Goal: Understand process/instructions: Learn about a topic

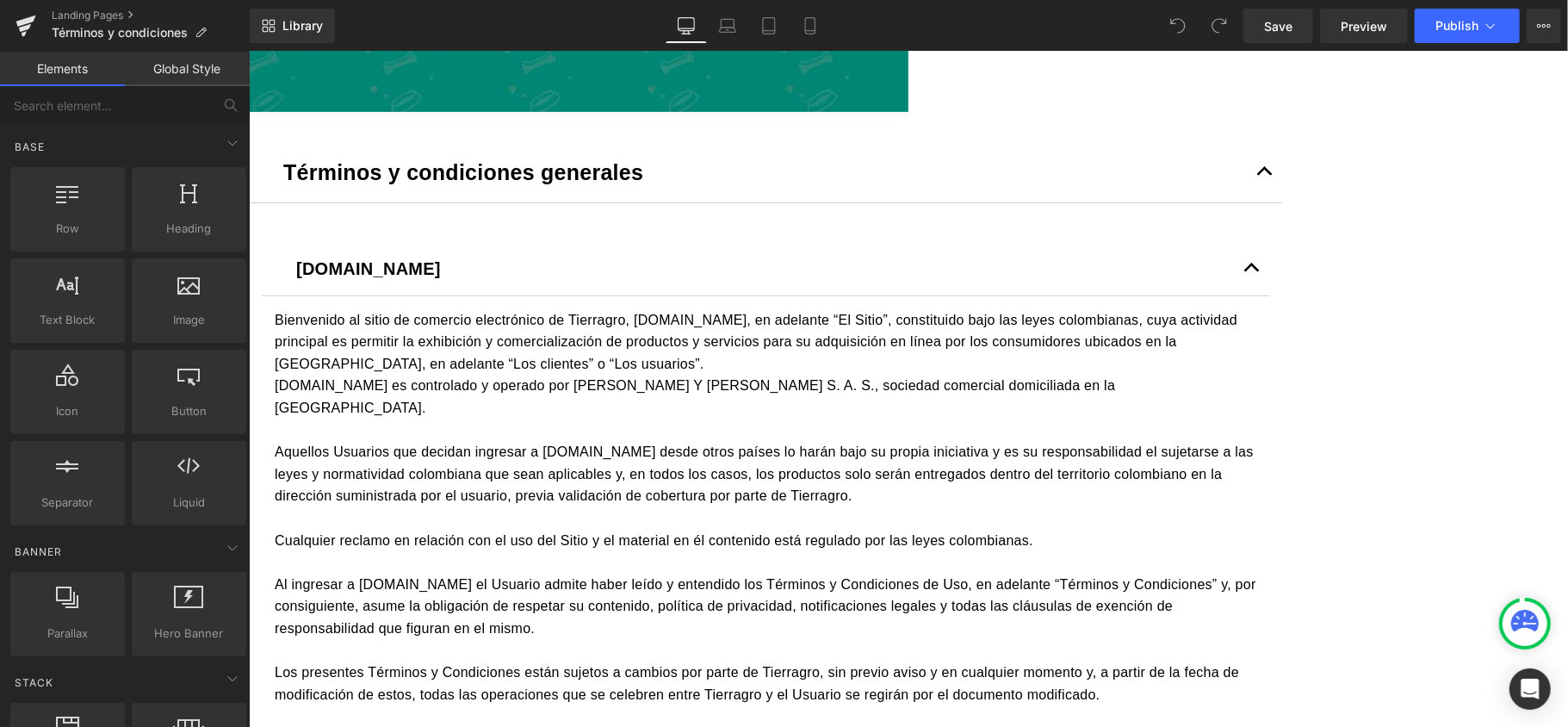
scroll to position [574, 0]
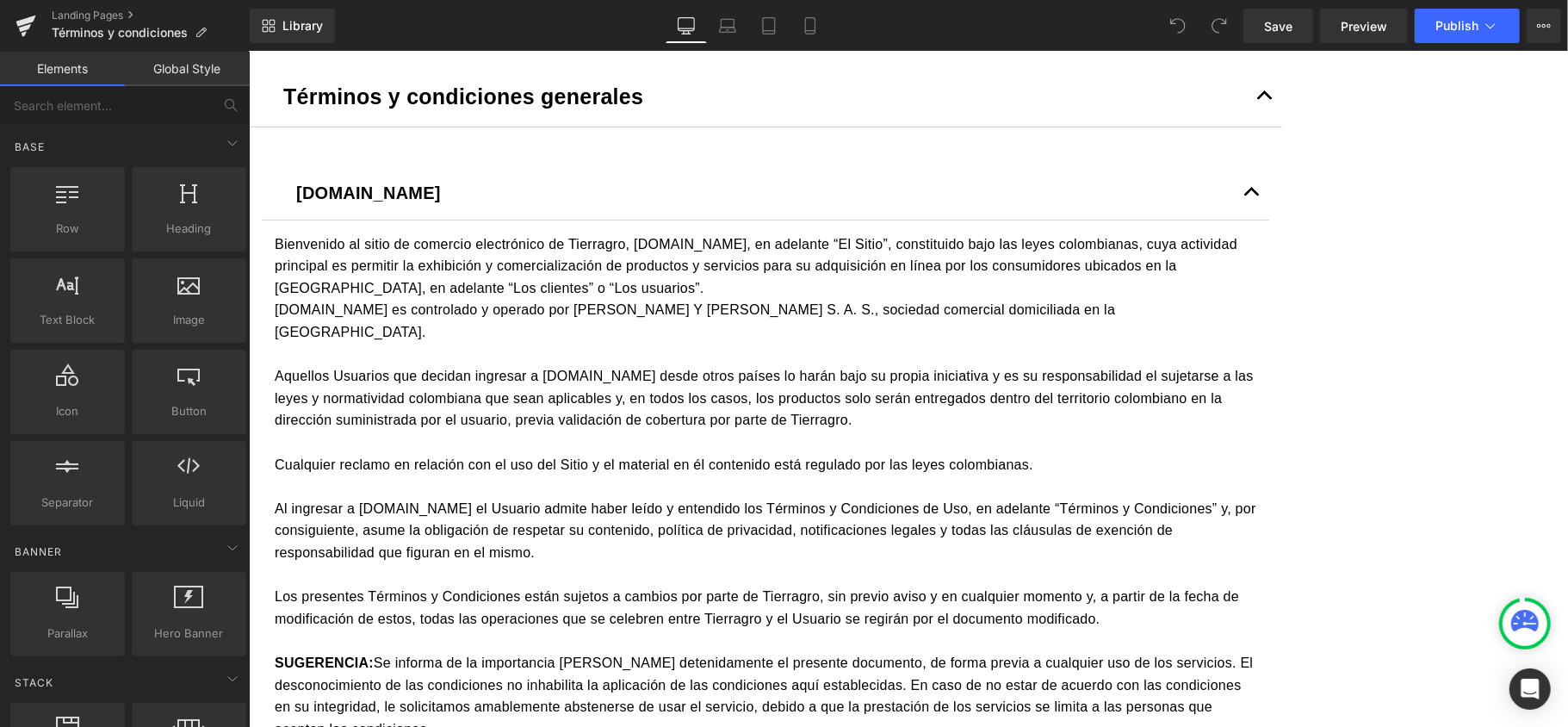
click at [1281, 126] on button "button" at bounding box center [1263, 95] width 34 height 60
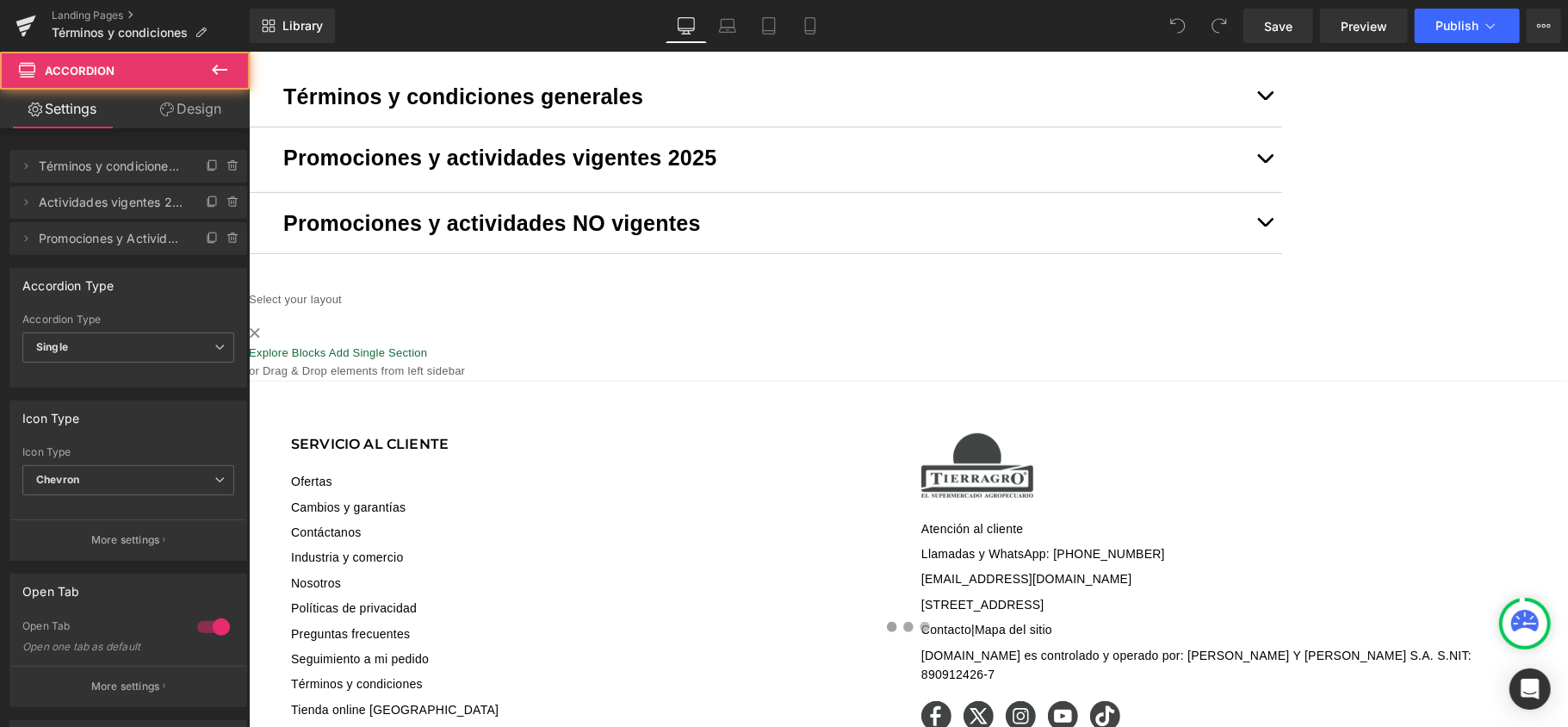
click at [1264, 162] on span "button" at bounding box center [1264, 162] width 0 height 0
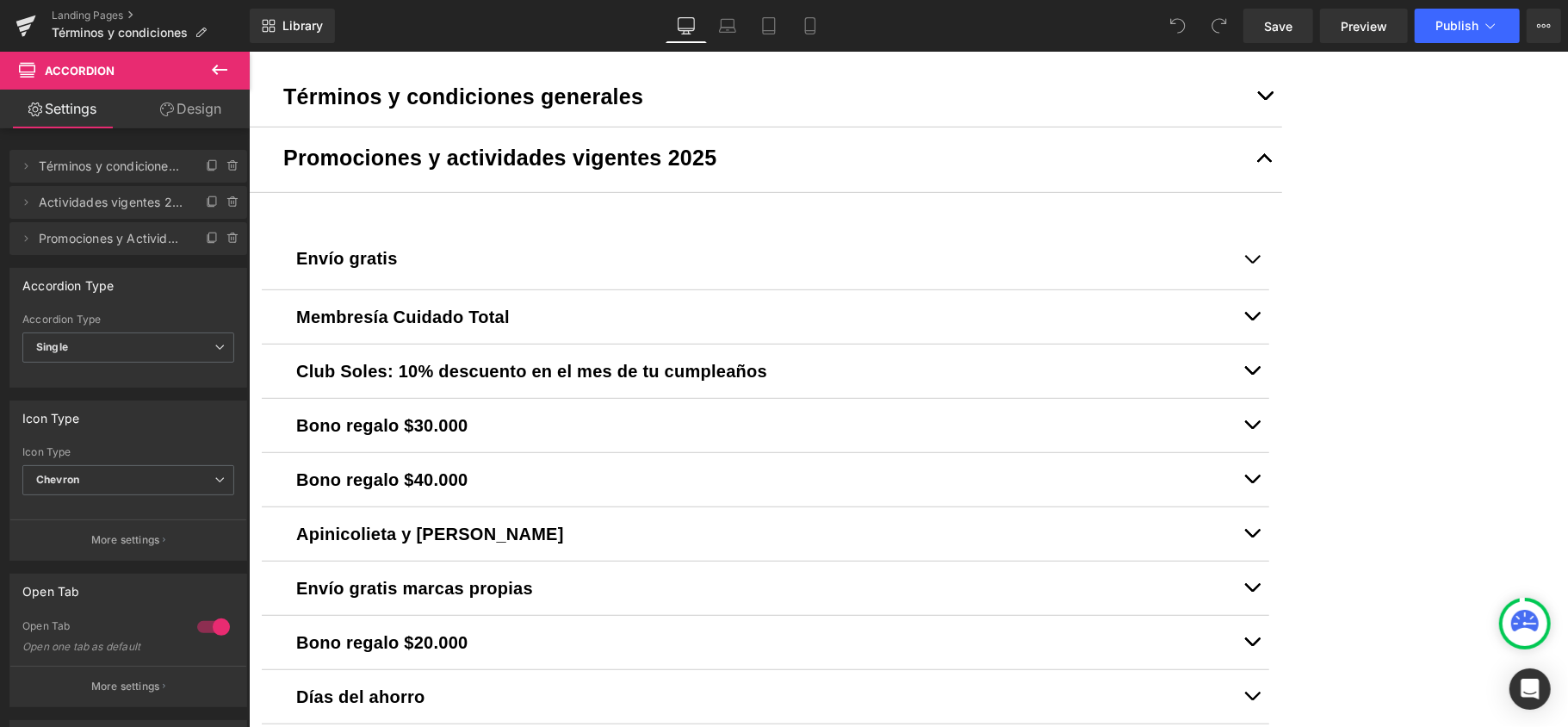
click at [579, 275] on div "Envío gratis Text Block El envío gratis aplica solo para entregas en el Área Me…" at bounding box center [765, 558] width 1008 height 707
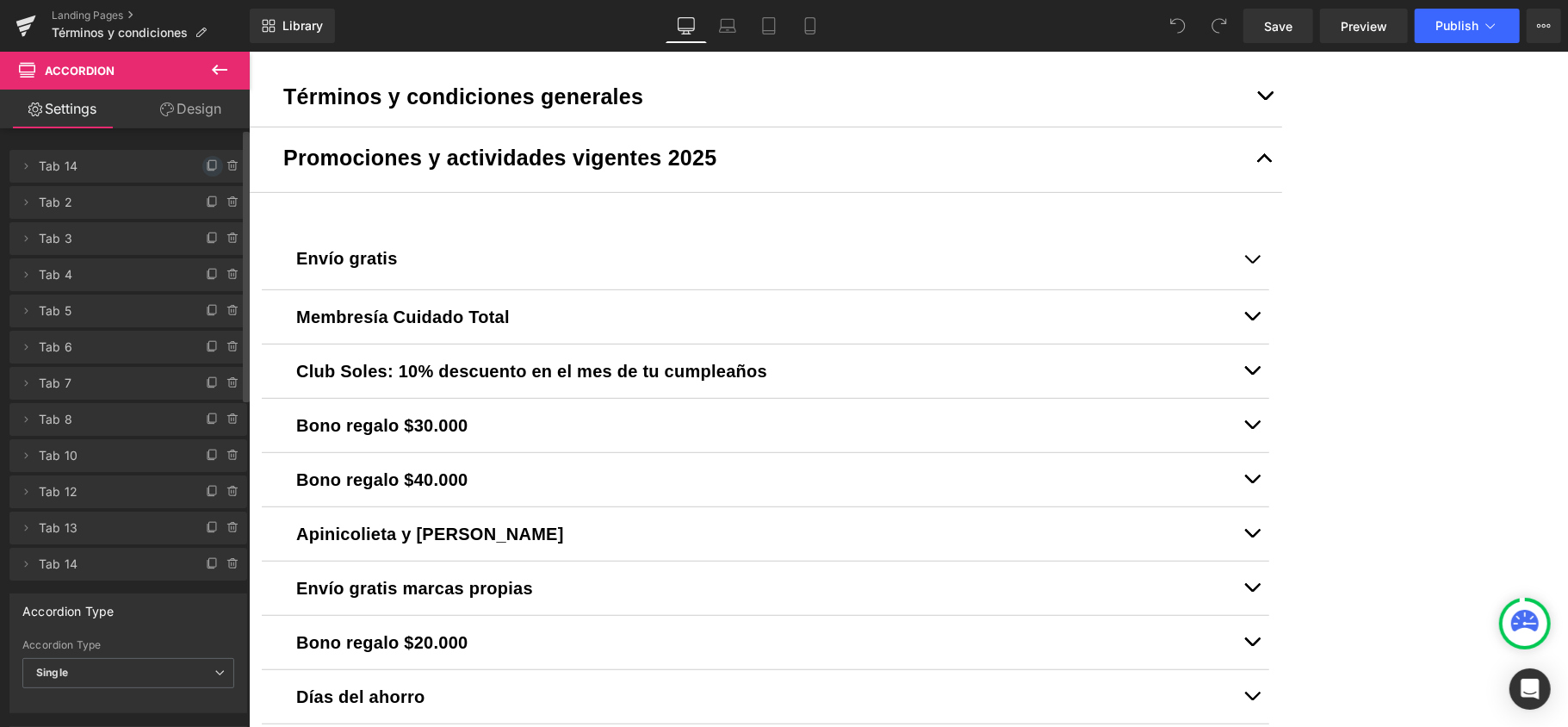
click at [207, 169] on icon at bounding box center [210, 166] width 7 height 7
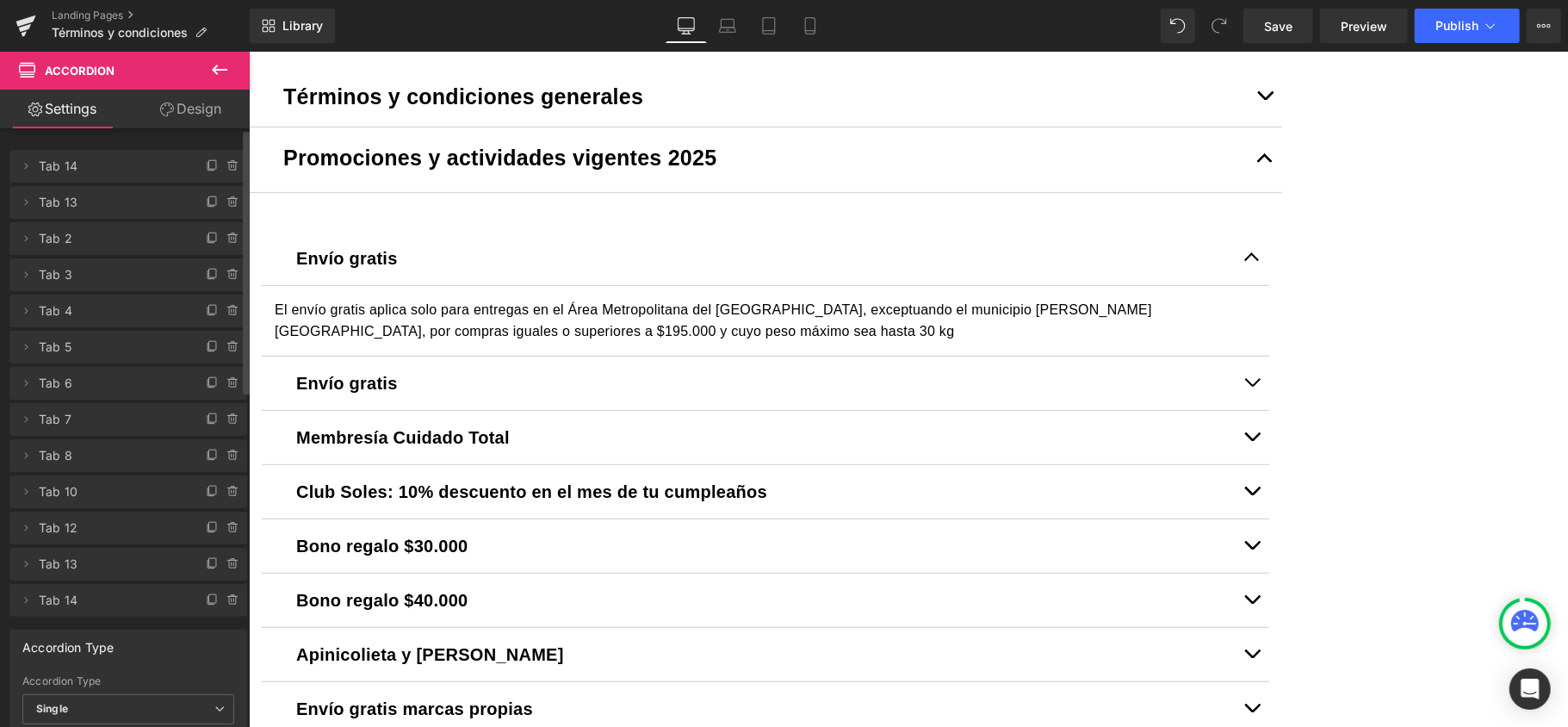
click at [397, 267] on strong "Envío gratis" at bounding box center [346, 258] width 101 height 19
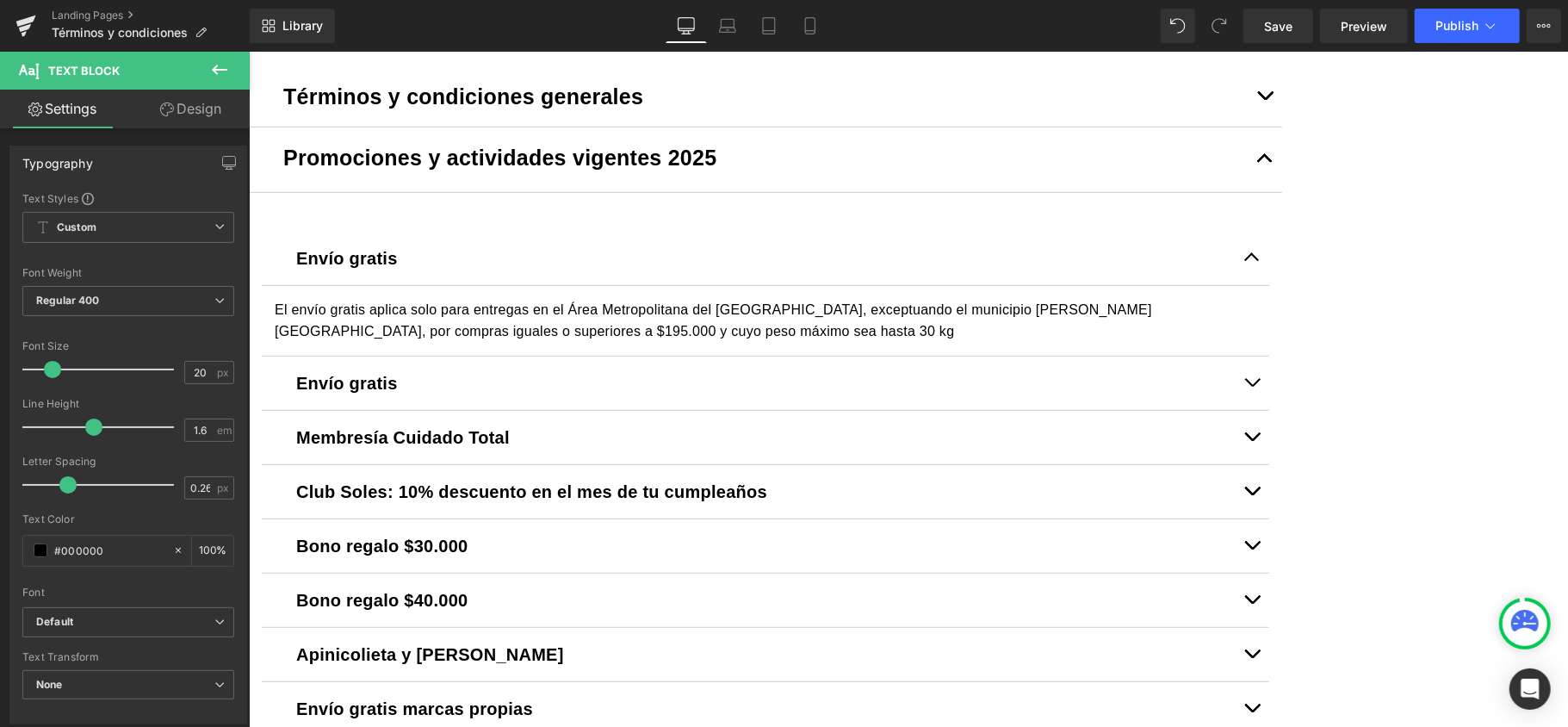
click at [577, 271] on p "Envío gratis" at bounding box center [765, 258] width 939 height 28
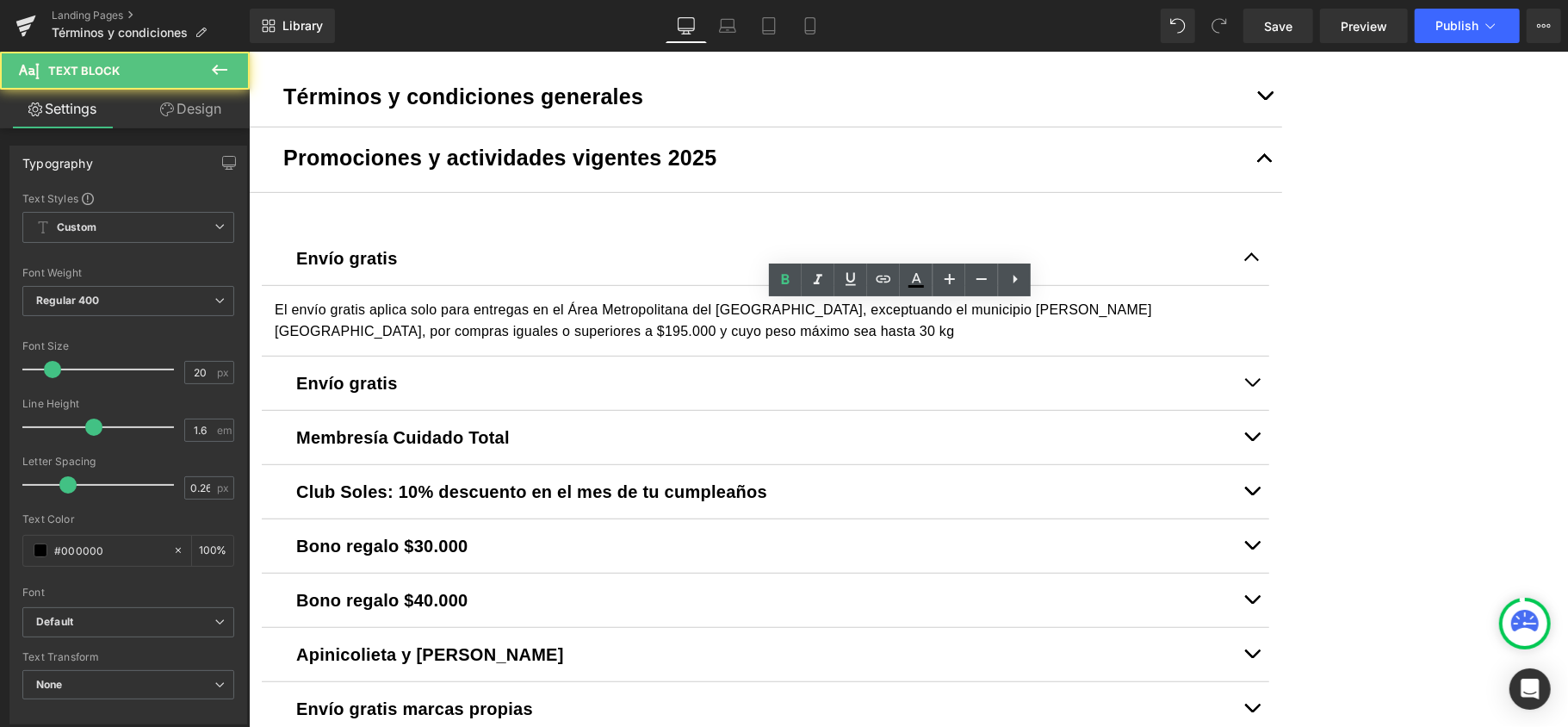
click at [566, 271] on p "Envío gratis" at bounding box center [765, 258] width 939 height 28
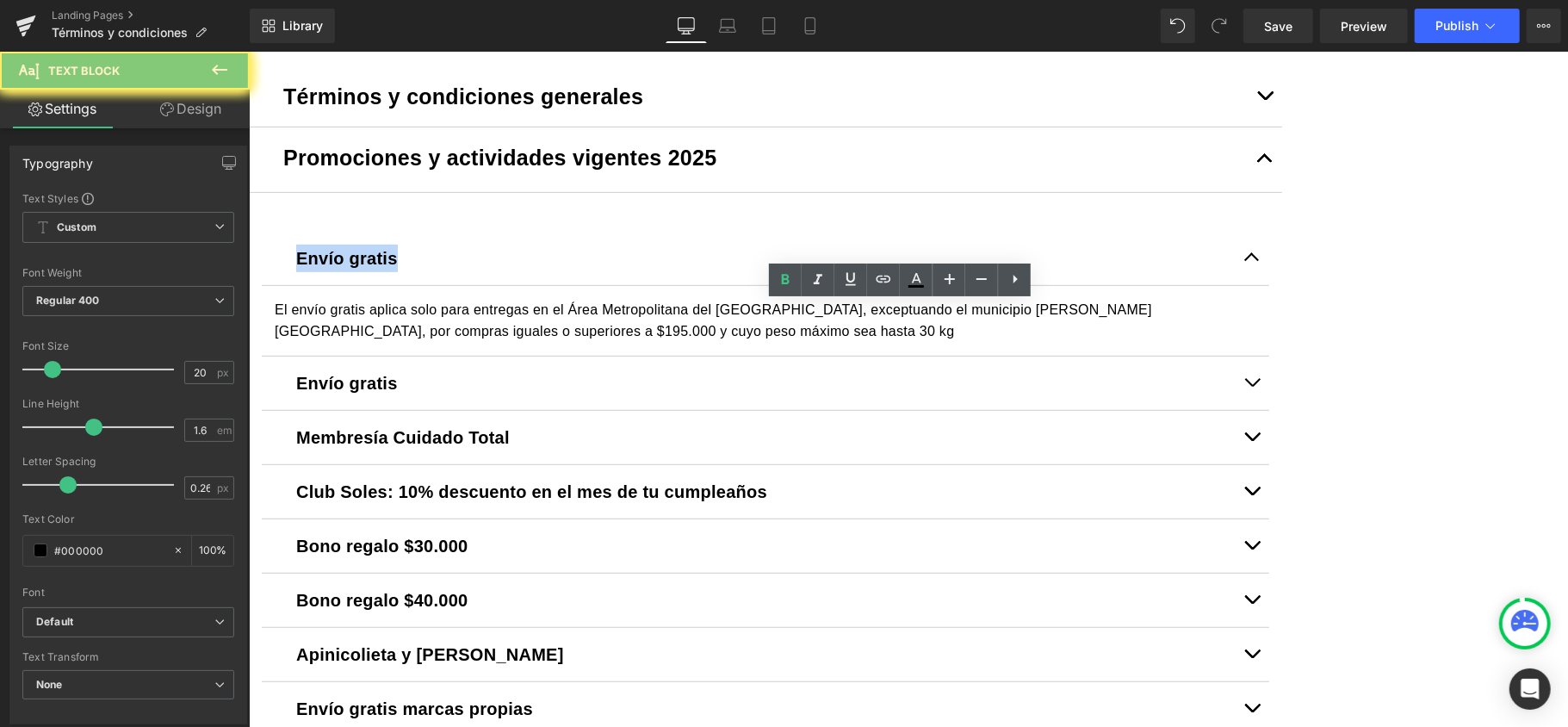
click at [566, 271] on p "Envío gratis" at bounding box center [765, 258] width 939 height 28
paste div
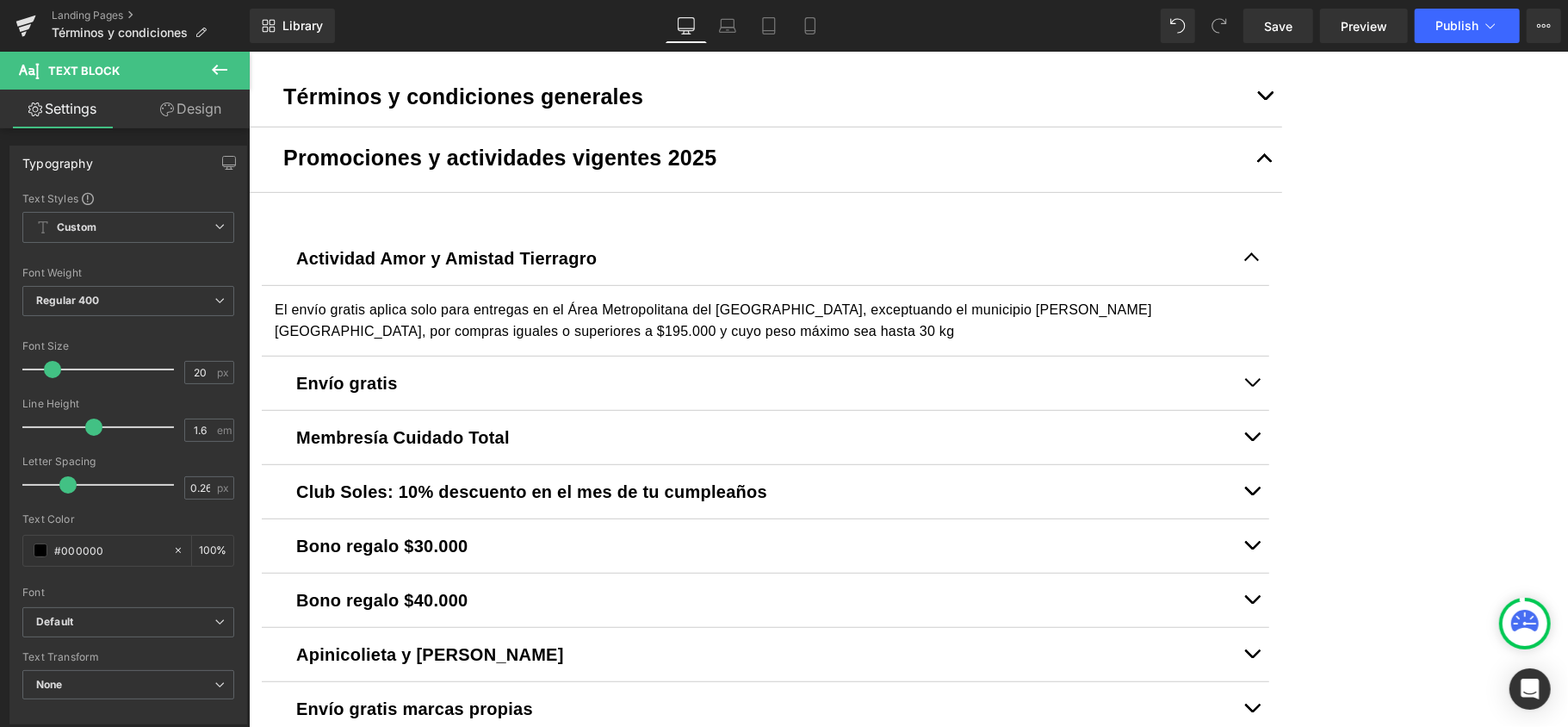
drag, startPoint x: 577, startPoint y: 357, endPoint x: 589, endPoint y: 379, distance: 25.1
click at [577, 342] on div at bounding box center [765, 342] width 982 height 0
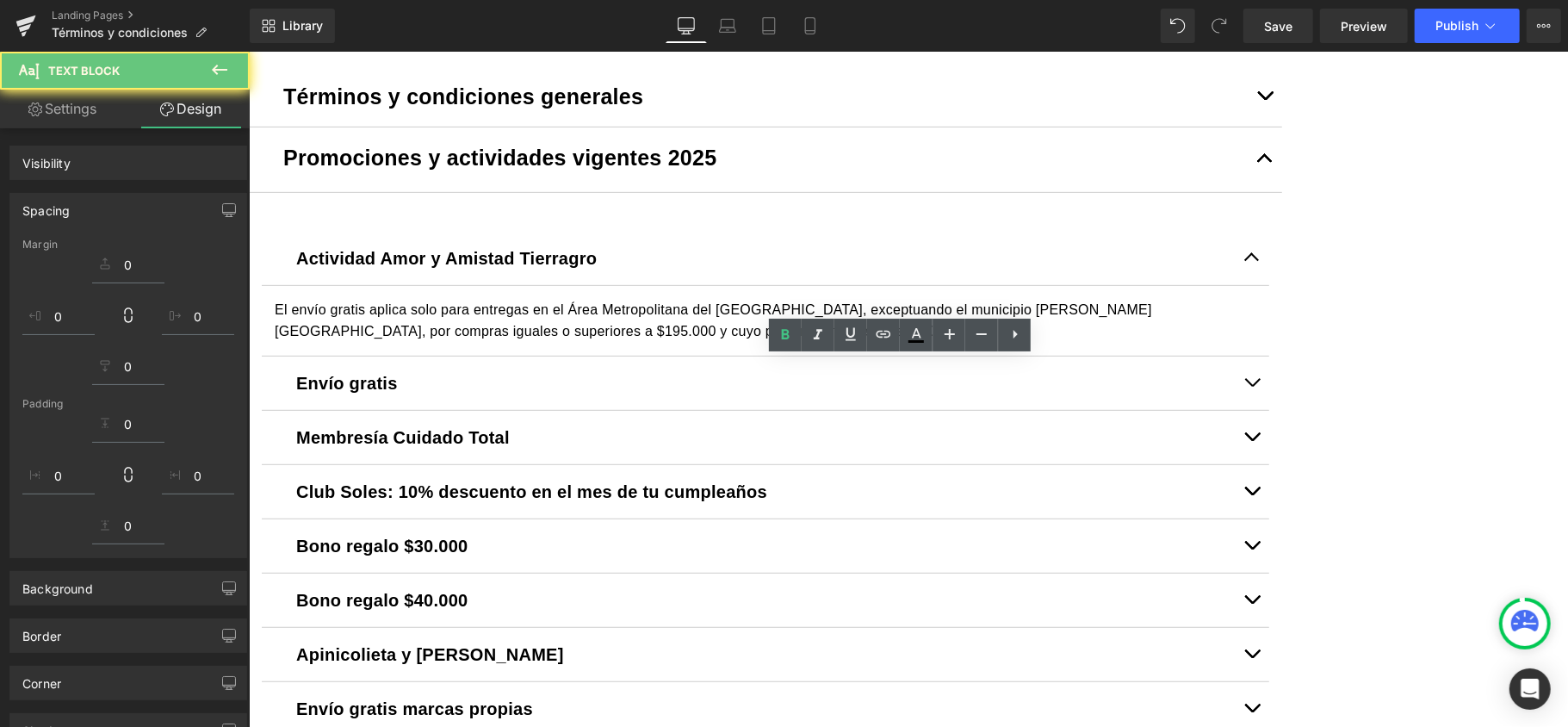
click at [589, 342] on p "El envío gratis aplica solo para entregas en el Área Metropolitana del Valle de…" at bounding box center [765, 319] width 982 height 44
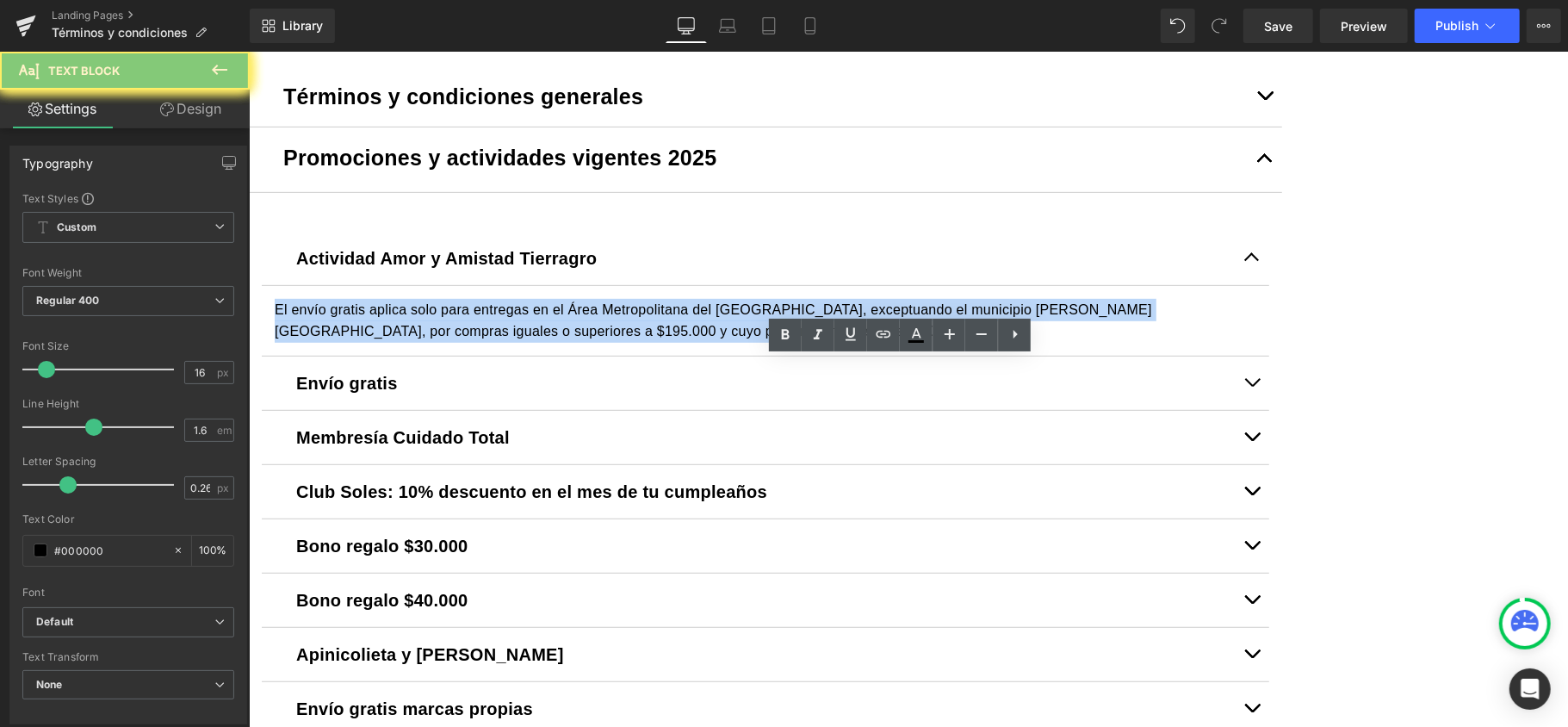
click at [589, 342] on p "El envío gratis aplica solo para entregas en el Área Metropolitana del Valle de…" at bounding box center [765, 319] width 982 height 44
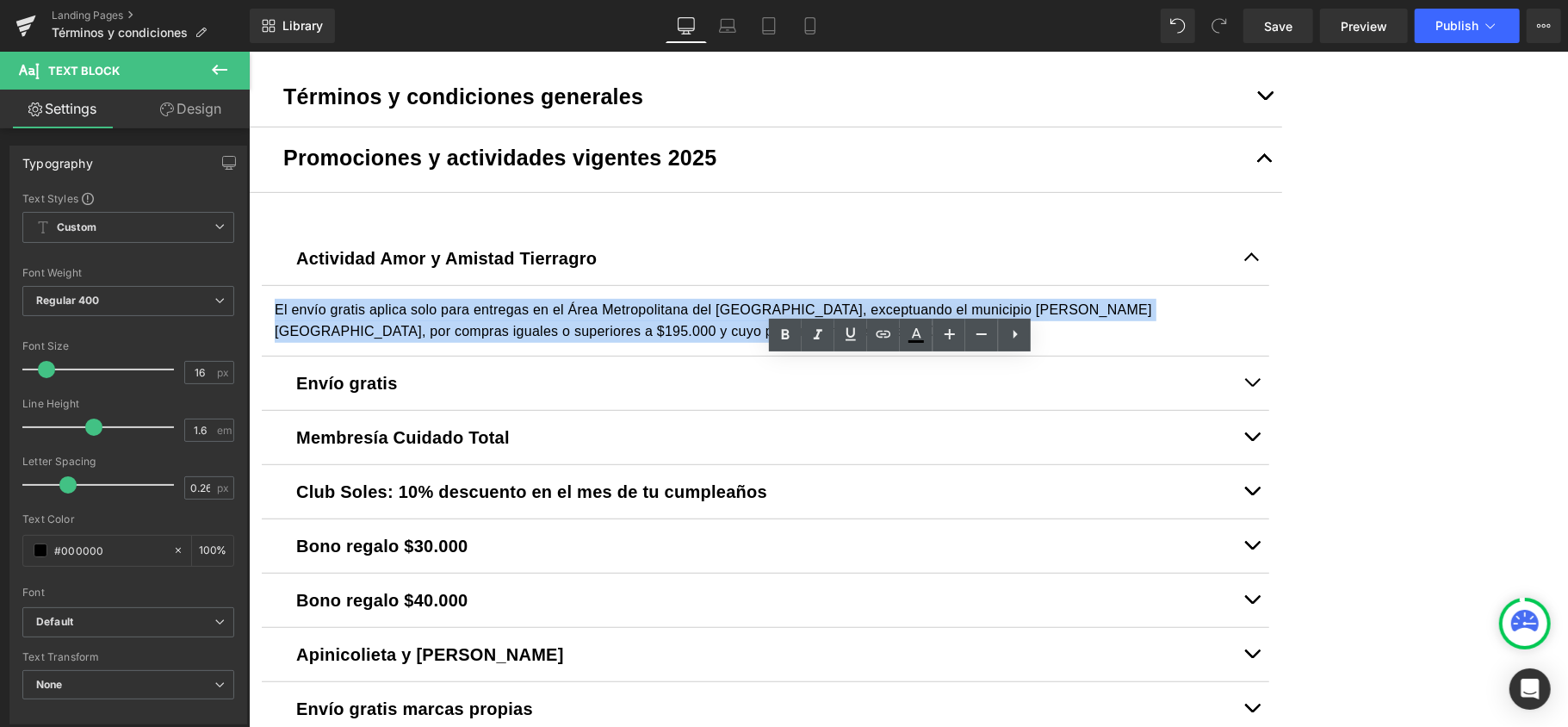
paste div
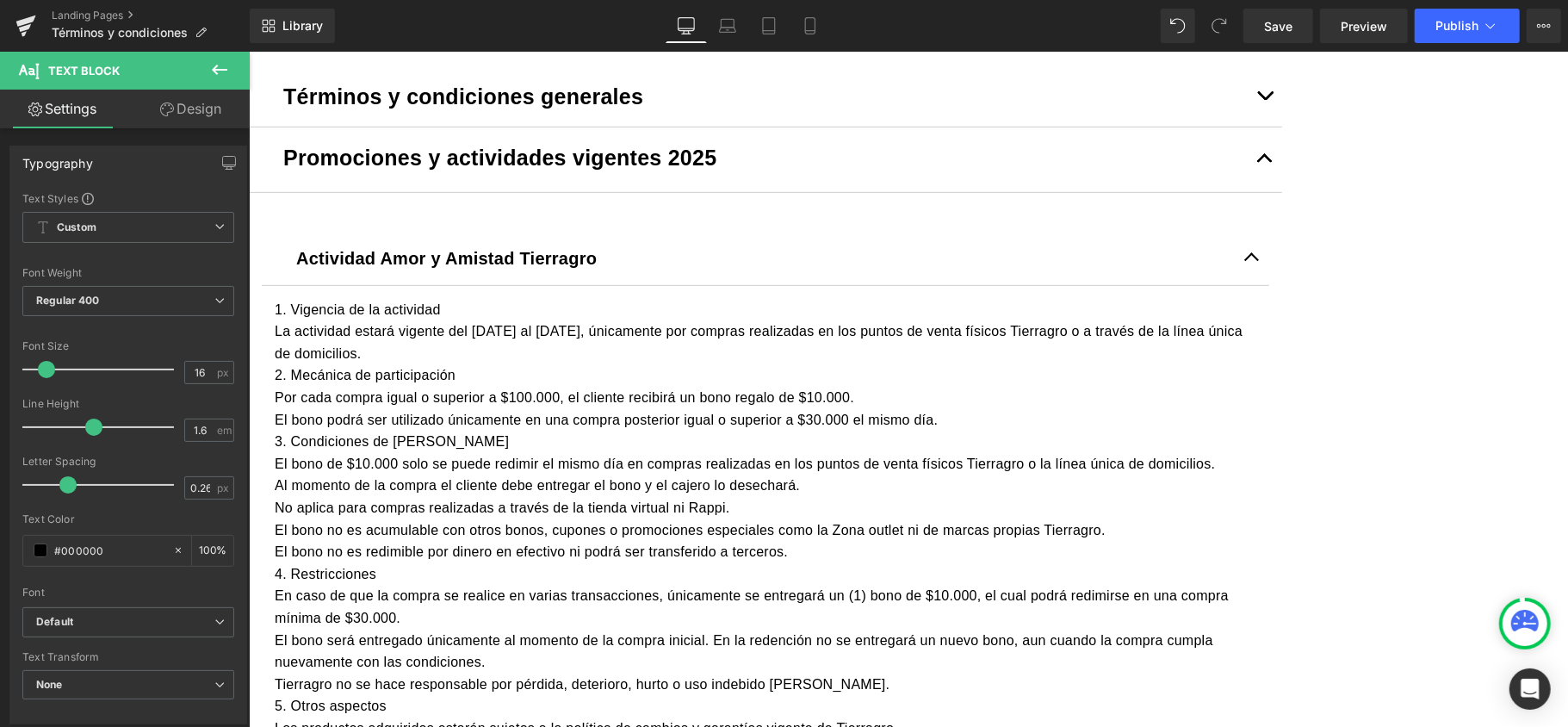
click at [640, 321] on p "1. Vigencia de la actividad" at bounding box center [765, 309] width 982 height 22
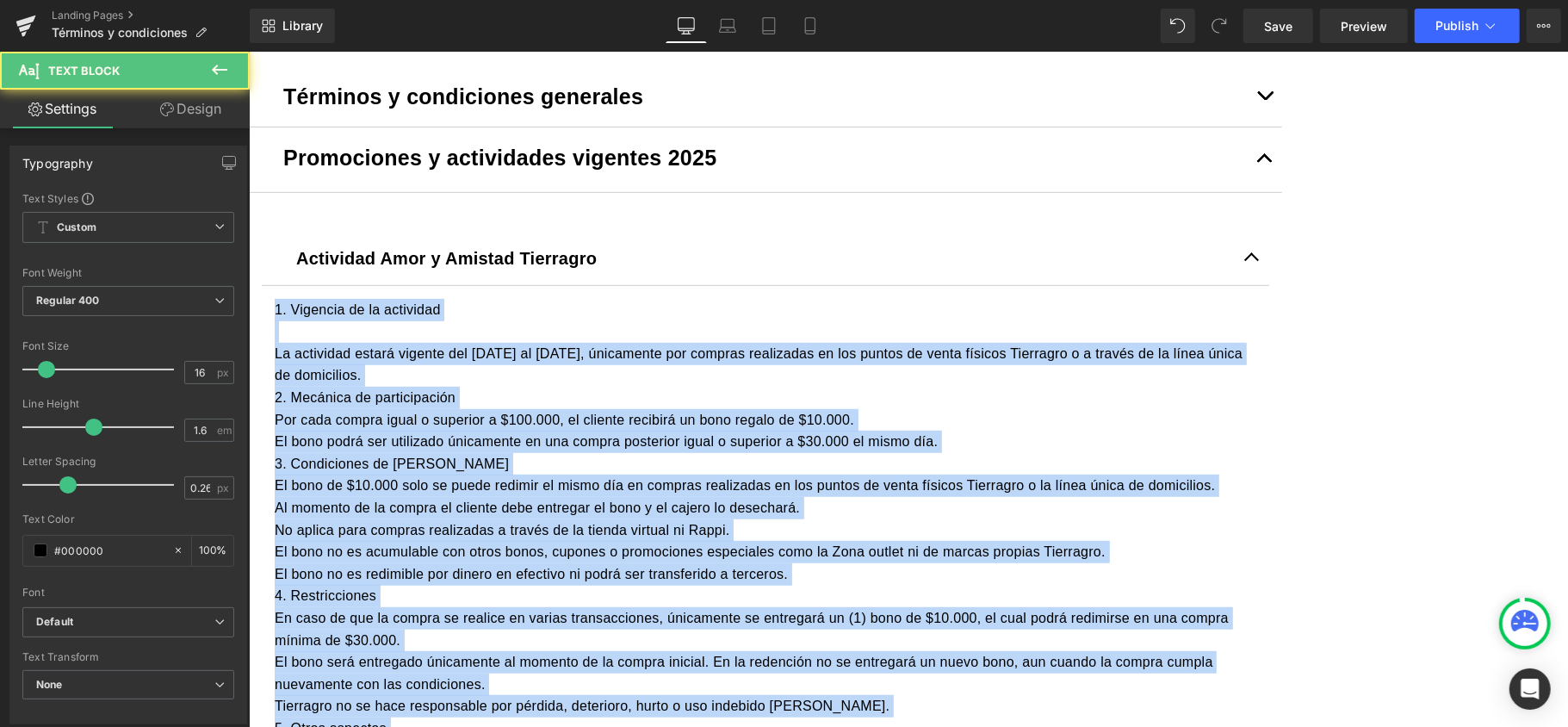
drag, startPoint x: 630, startPoint y: 354, endPoint x: 370, endPoint y: 351, distance: 260.0
click at [370, 351] on div "Image Row Liquid Términos y condiciones generales Text Block Tierragro.com Text…" at bounding box center [907, 693] width 1319 height 2140
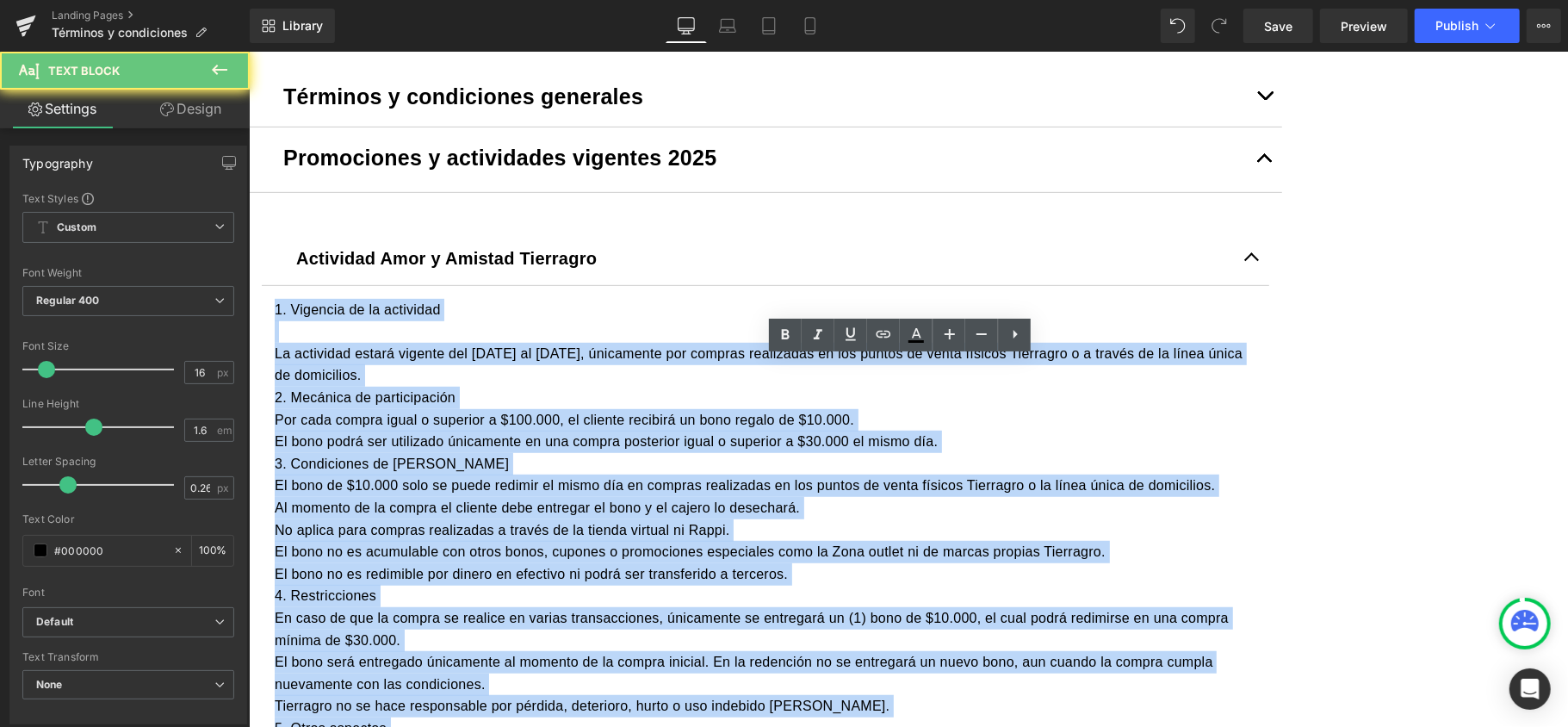
click at [490, 342] on p at bounding box center [765, 331] width 982 height 22
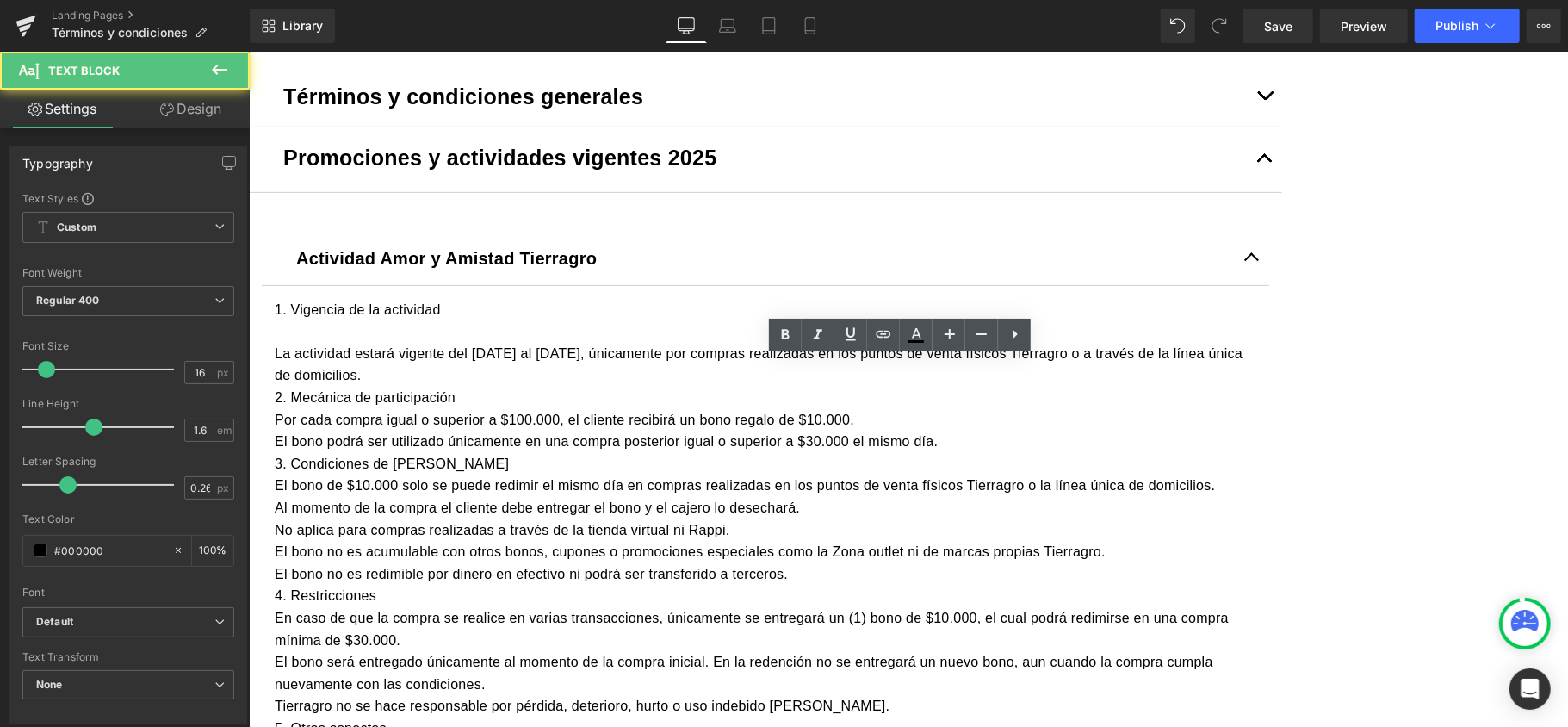
click at [521, 321] on p "1. Vigencia de la actividad" at bounding box center [765, 309] width 982 height 22
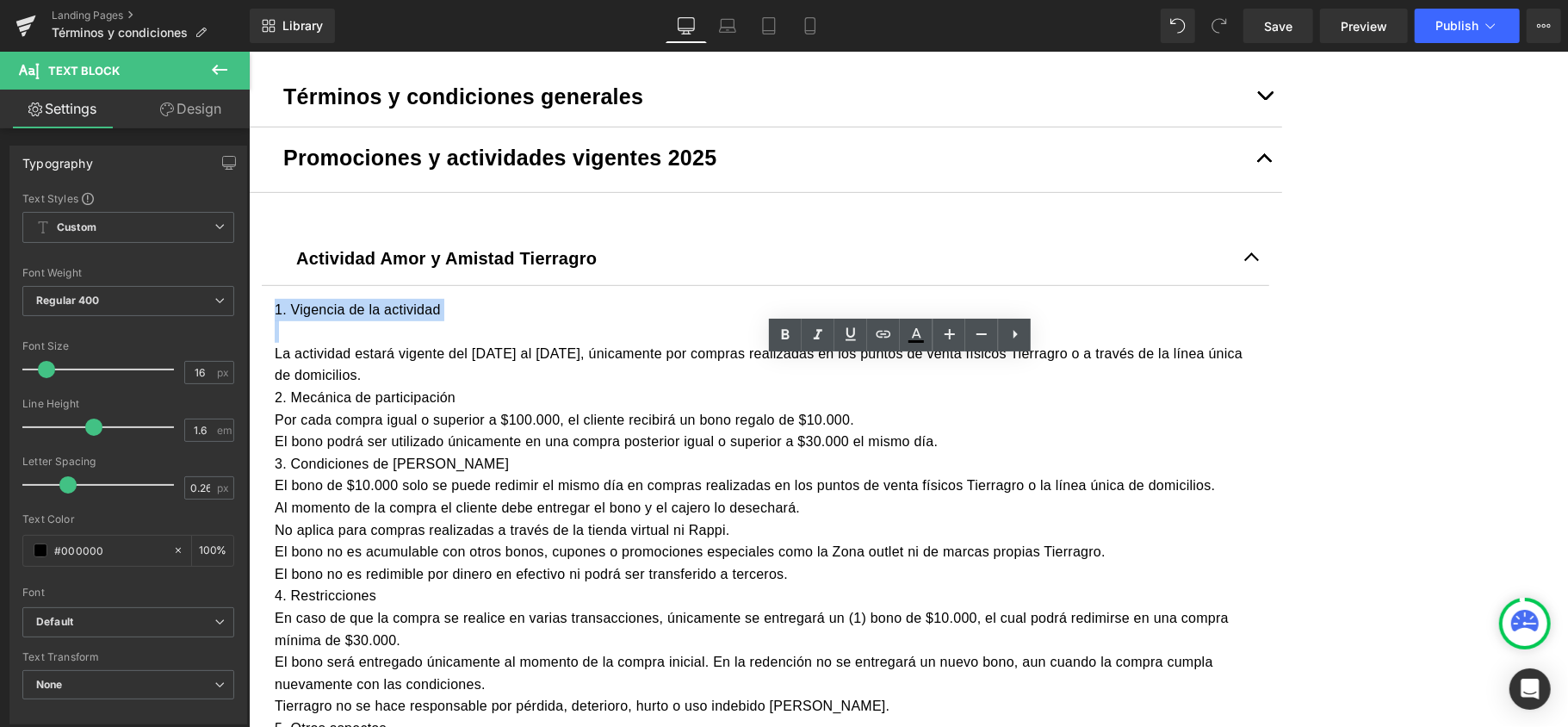
click at [521, 321] on p "1. Vigencia de la actividad" at bounding box center [765, 309] width 982 height 22
click at [771, 321] on link at bounding box center [784, 335] width 33 height 33
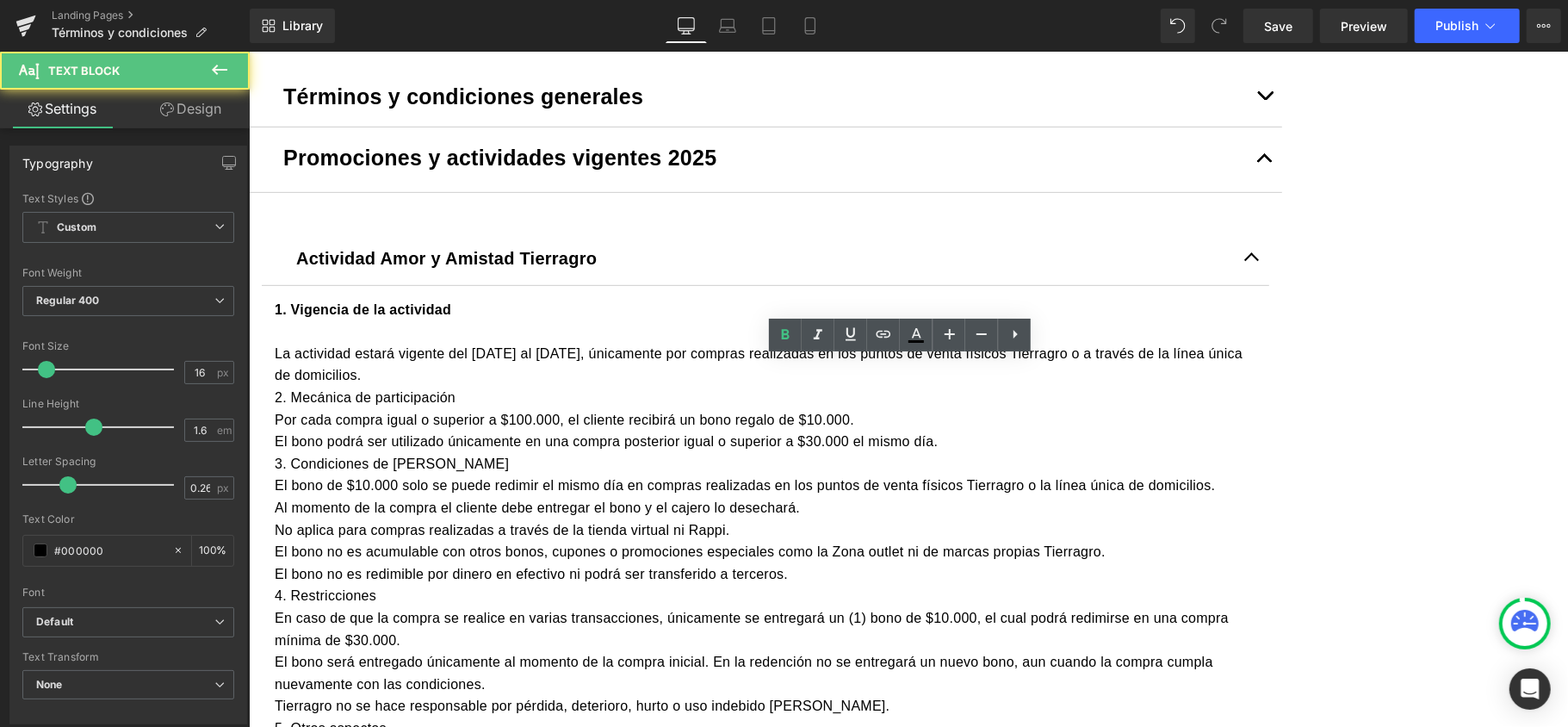
click at [634, 386] on p "La actividad estará vigente del 13 al 30 de septiembre de 2025, únicamente por …" at bounding box center [765, 364] width 982 height 44
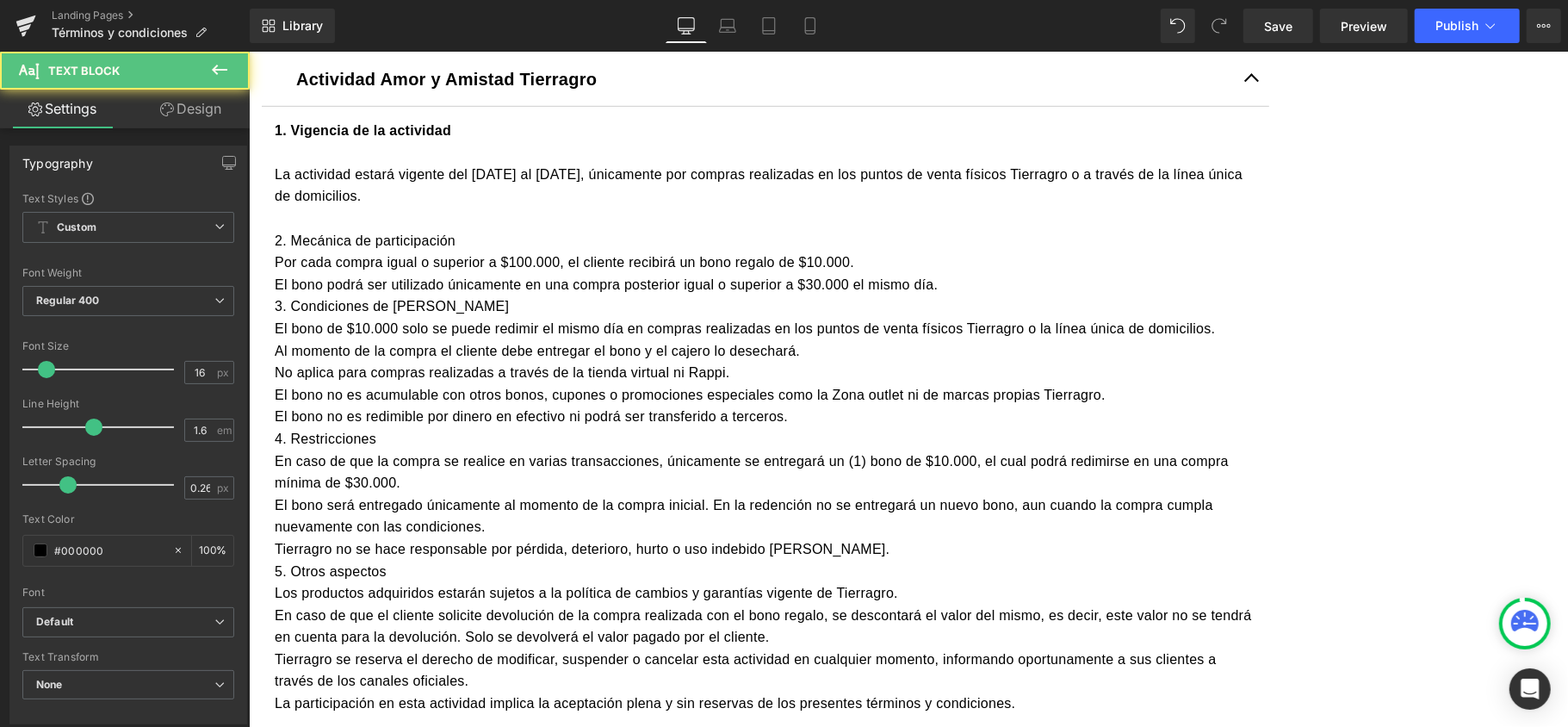
scroll to position [803, 0]
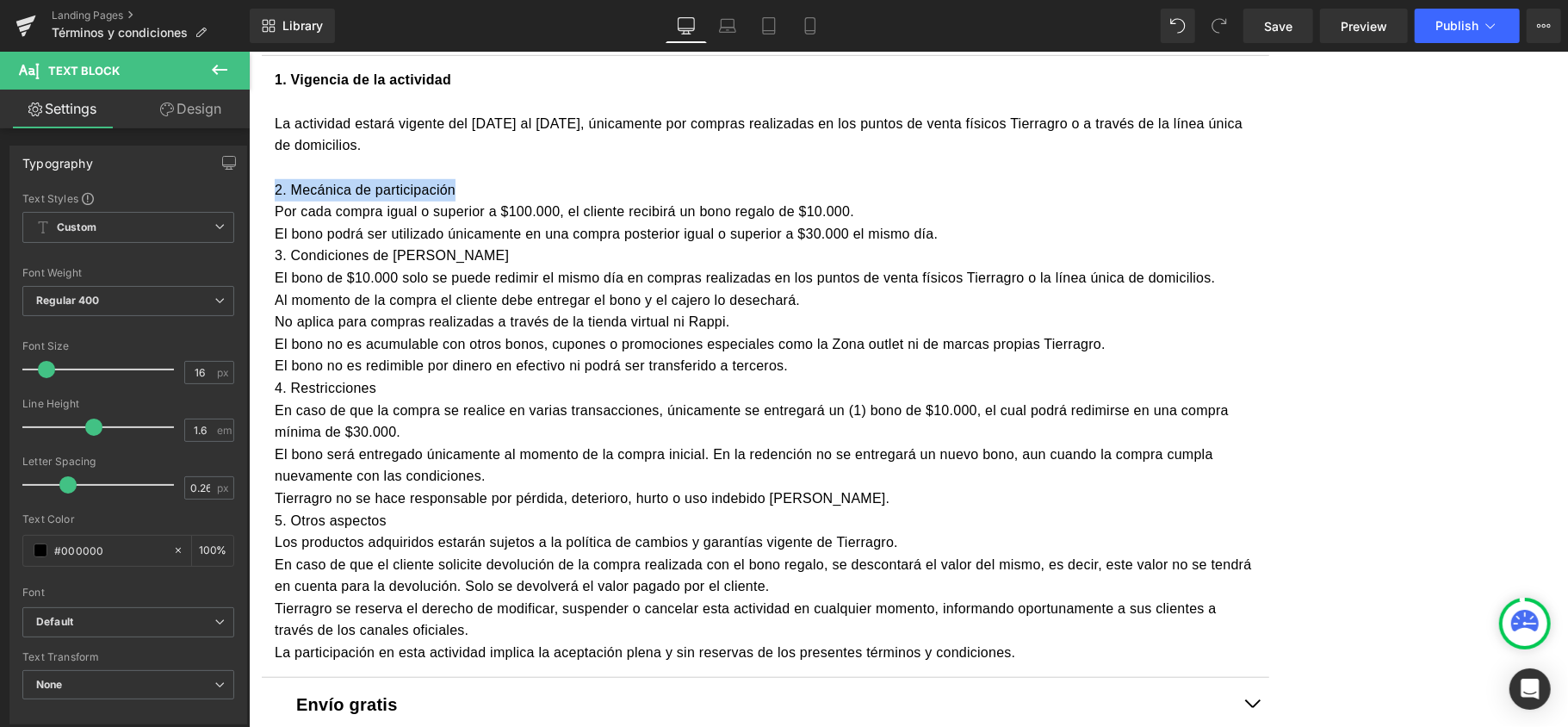
drag, startPoint x: 601, startPoint y: 244, endPoint x: 422, endPoint y: 240, distance: 179.0
click at [422, 201] on p "2. Mecánica de participación" at bounding box center [765, 190] width 982 height 22
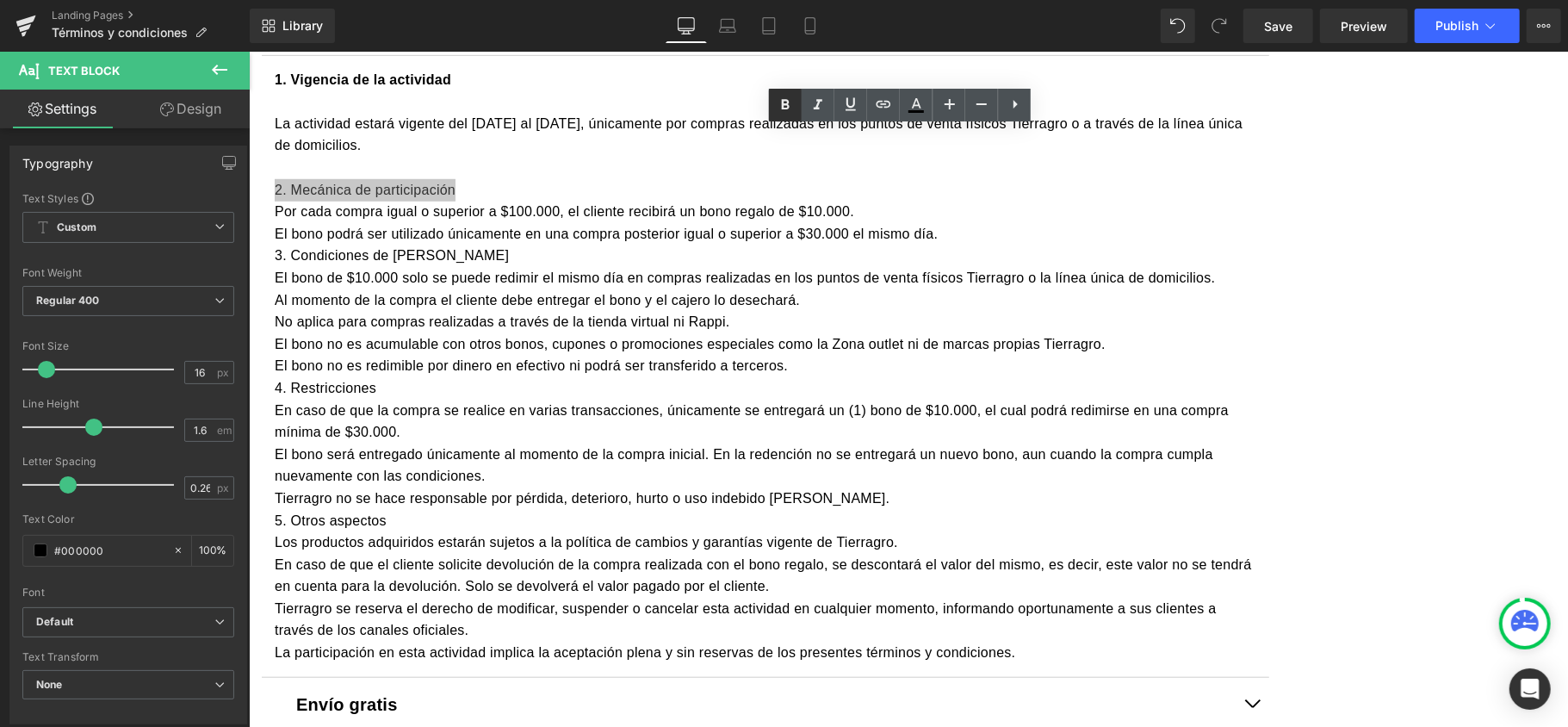
click at [785, 95] on icon at bounding box center [785, 105] width 20 height 20
click at [635, 201] on p "2. Mecánica de participación" at bounding box center [765, 190] width 982 height 22
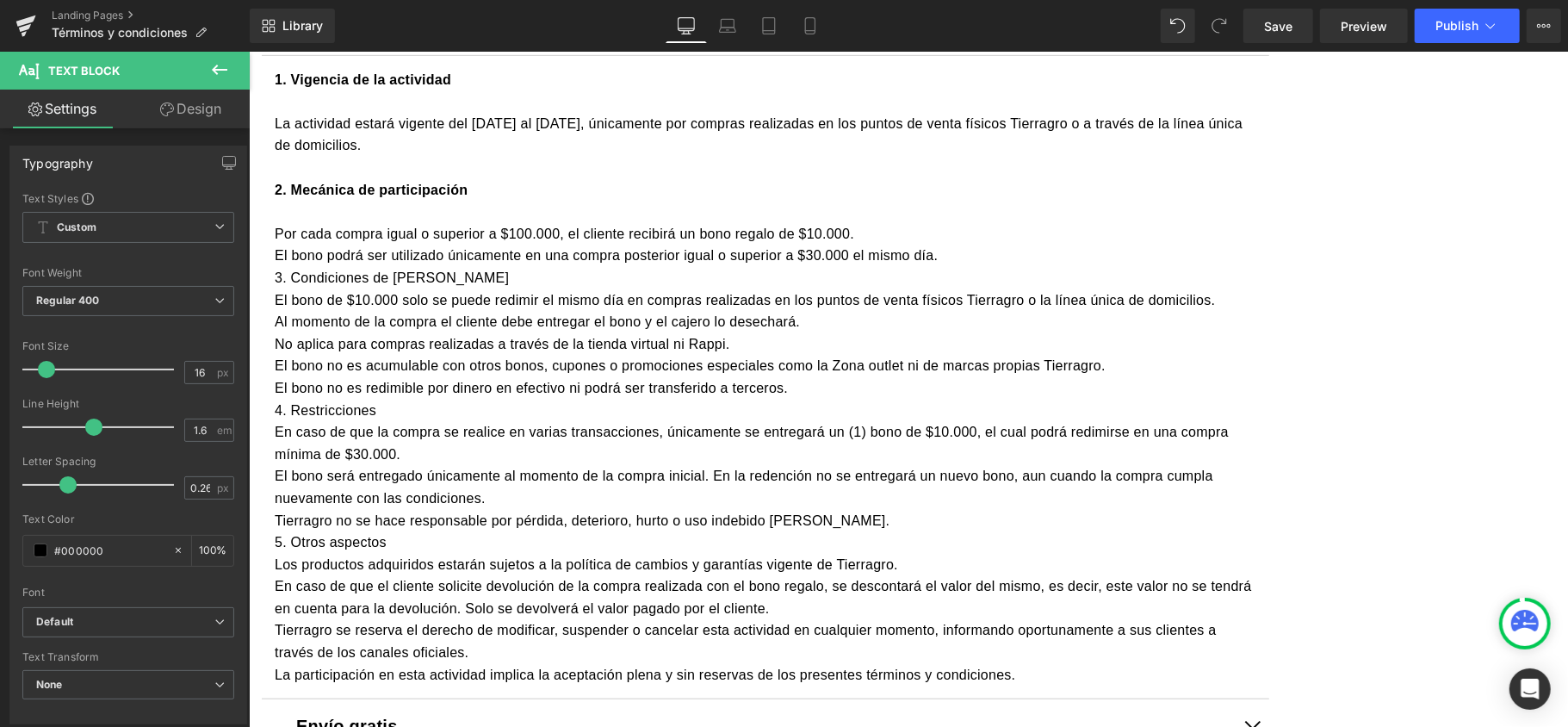
click at [1100, 266] on p "El bono podrá ser utilizado únicamente en una compra posterior igual o superior…" at bounding box center [765, 255] width 982 height 22
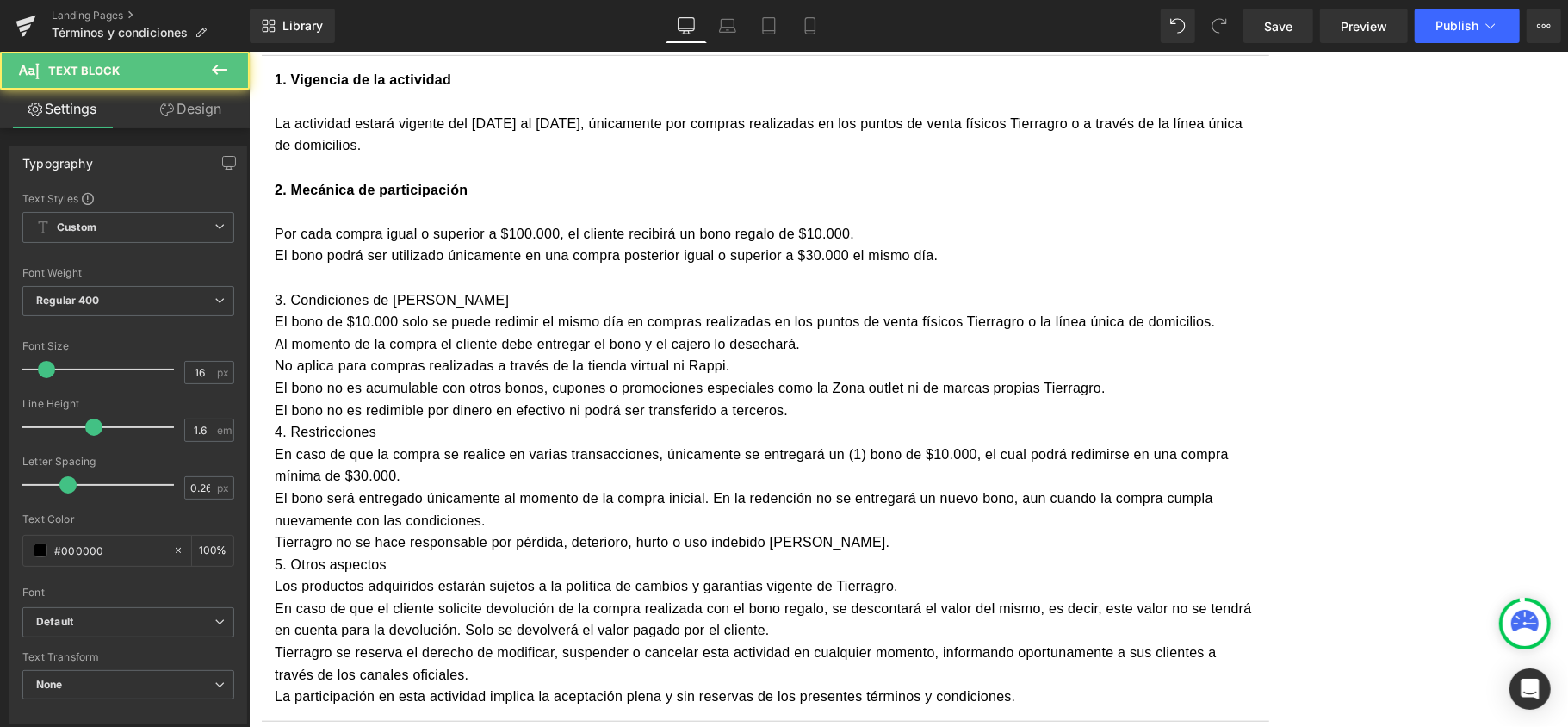
click at [672, 311] on p "3. Condiciones de redención del bono" at bounding box center [765, 299] width 982 height 22
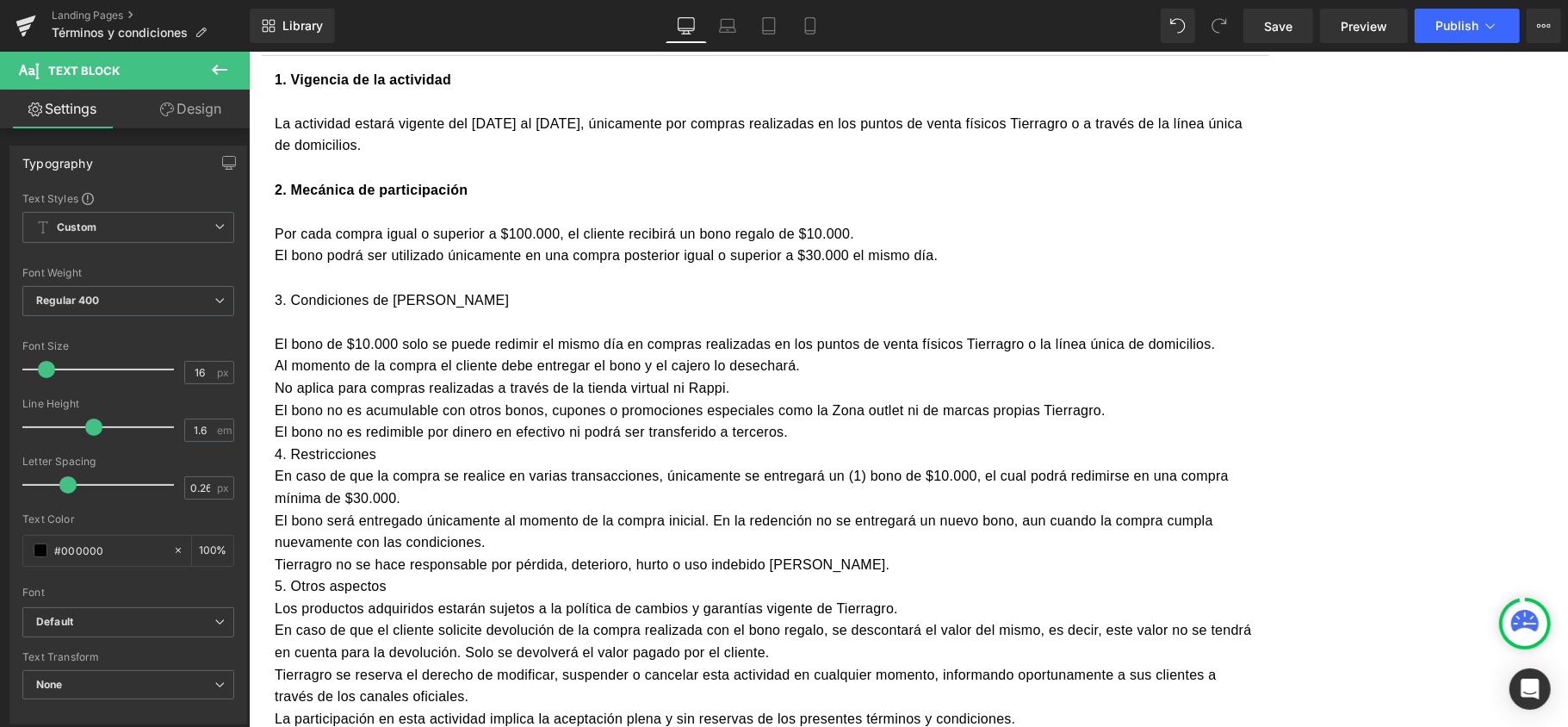
drag, startPoint x: 659, startPoint y: 356, endPoint x: 402, endPoint y: 347, distance: 257.2
click at [402, 347] on article "Actividad Amor y Amistad Tierragro Text Block 1. Vigencia de la actividad La ac…" at bounding box center [765, 697] width 1034 height 1472
click at [473, 311] on p "3. Condiciones de redención del bono" at bounding box center [765, 299] width 982 height 22
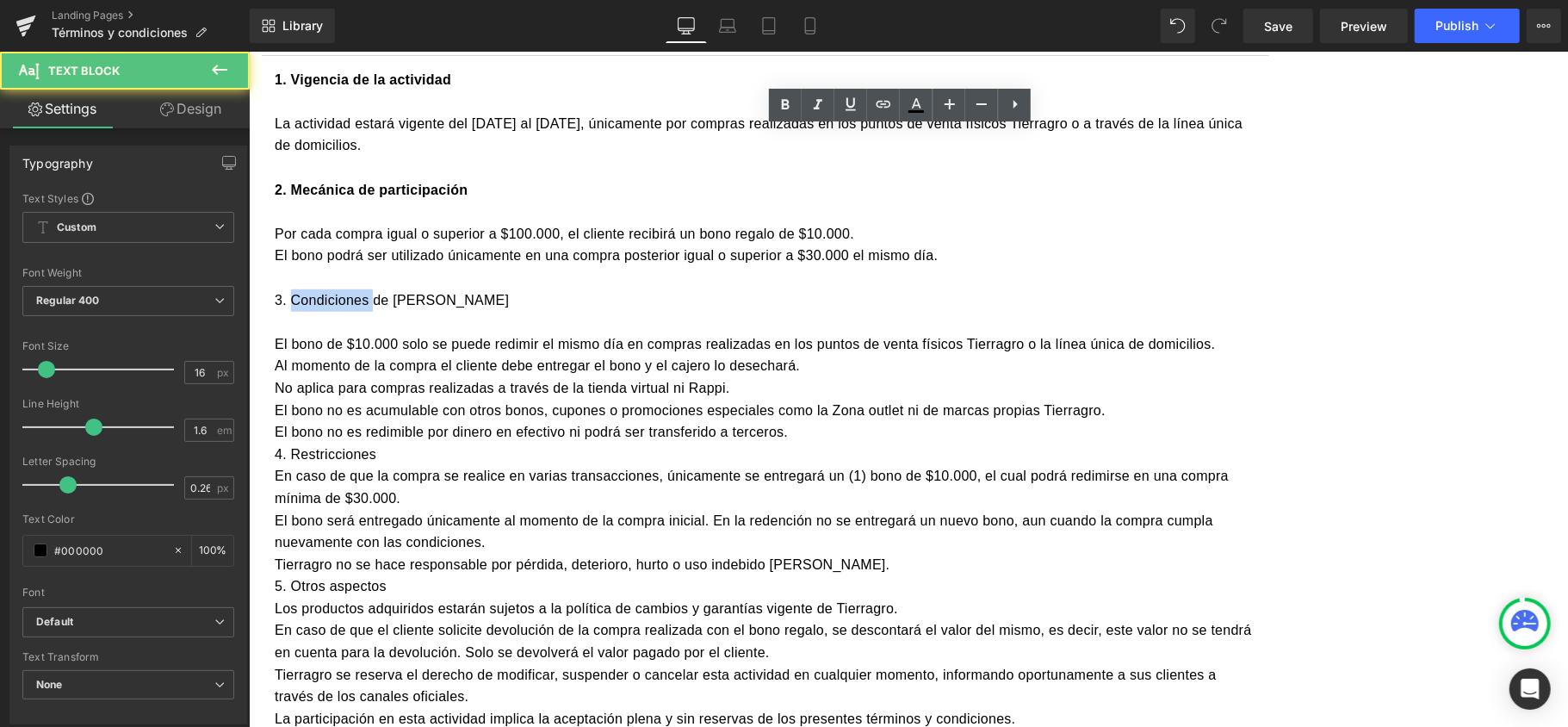
click at [473, 311] on p "3. Condiciones de redención del bono" at bounding box center [765, 299] width 982 height 22
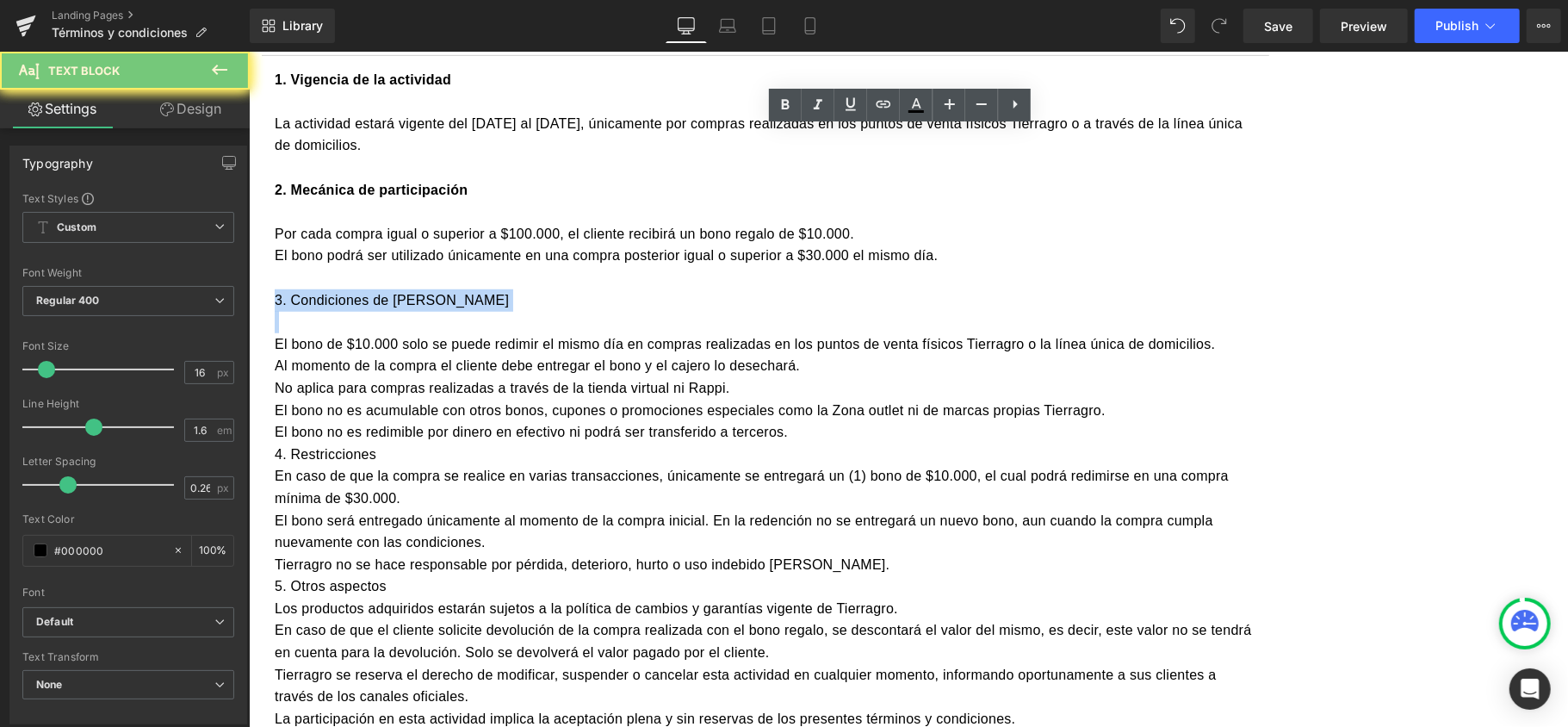
click at [473, 311] on p "3. Condiciones de redención del bono" at bounding box center [765, 299] width 982 height 22
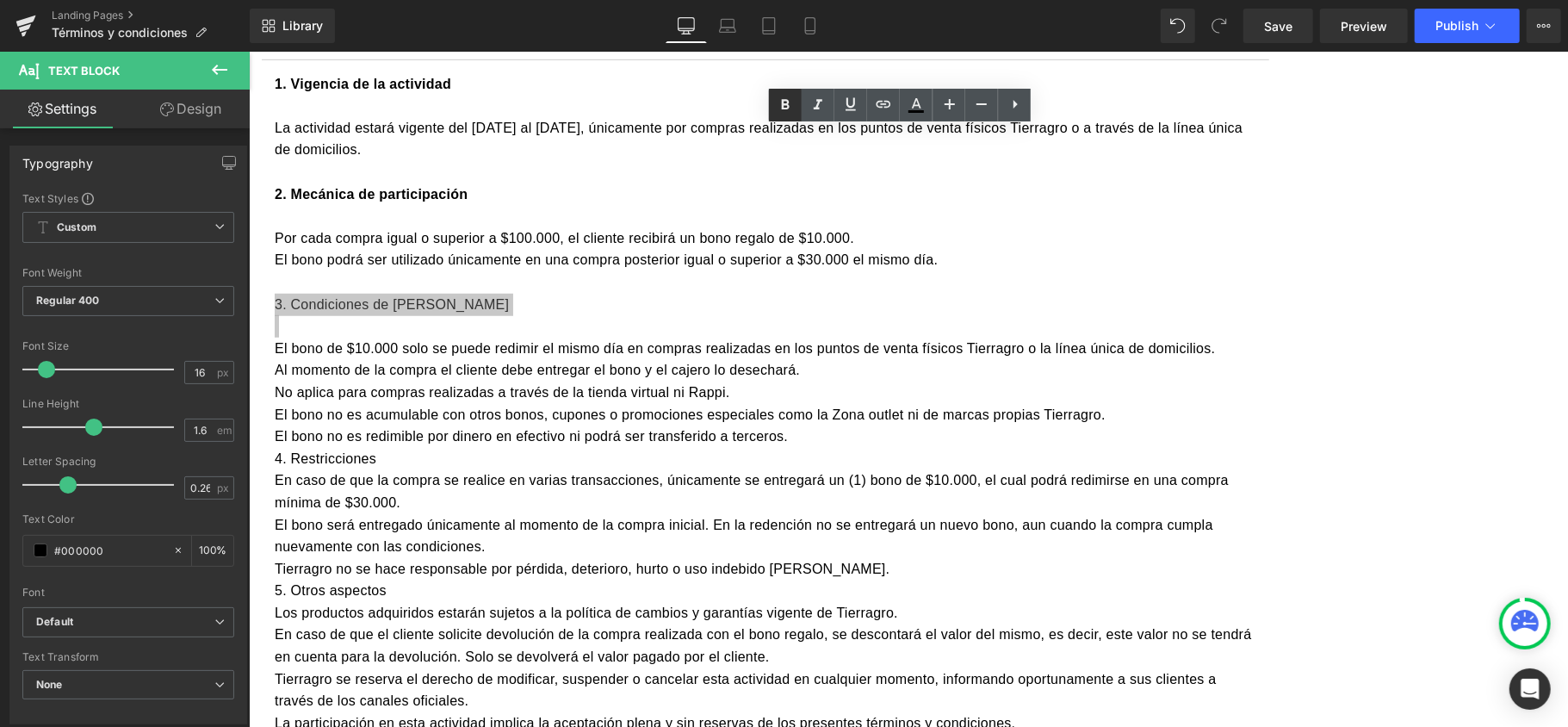
click at [787, 111] on icon at bounding box center [785, 105] width 20 height 20
click at [1255, 426] on p "El bono no es acumulable con otros bonos, cupones o promociones especiales como…" at bounding box center [765, 414] width 982 height 22
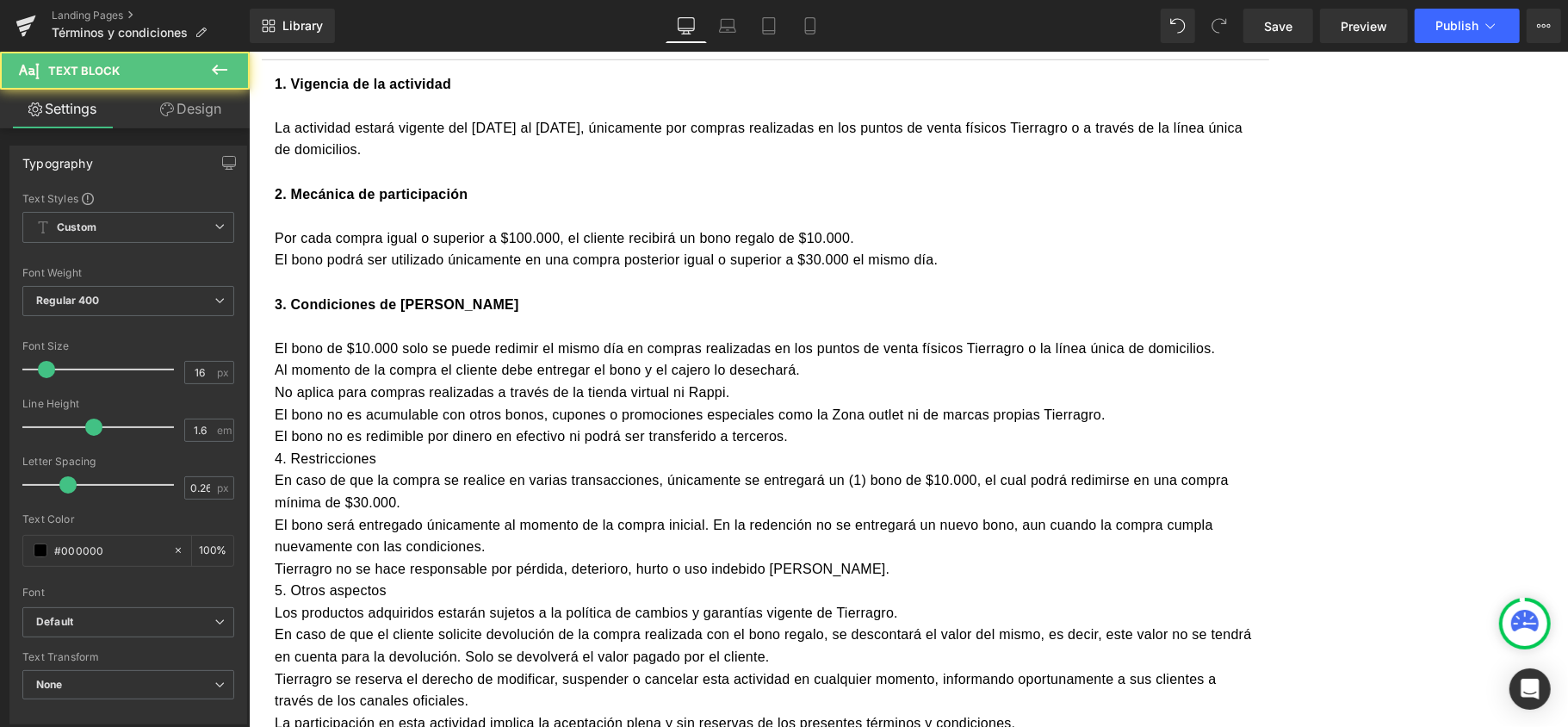
click at [990, 447] on p "El bono no es redimible por dinero en efectivo ni podrá ser transferido a terce…" at bounding box center [765, 436] width 982 height 22
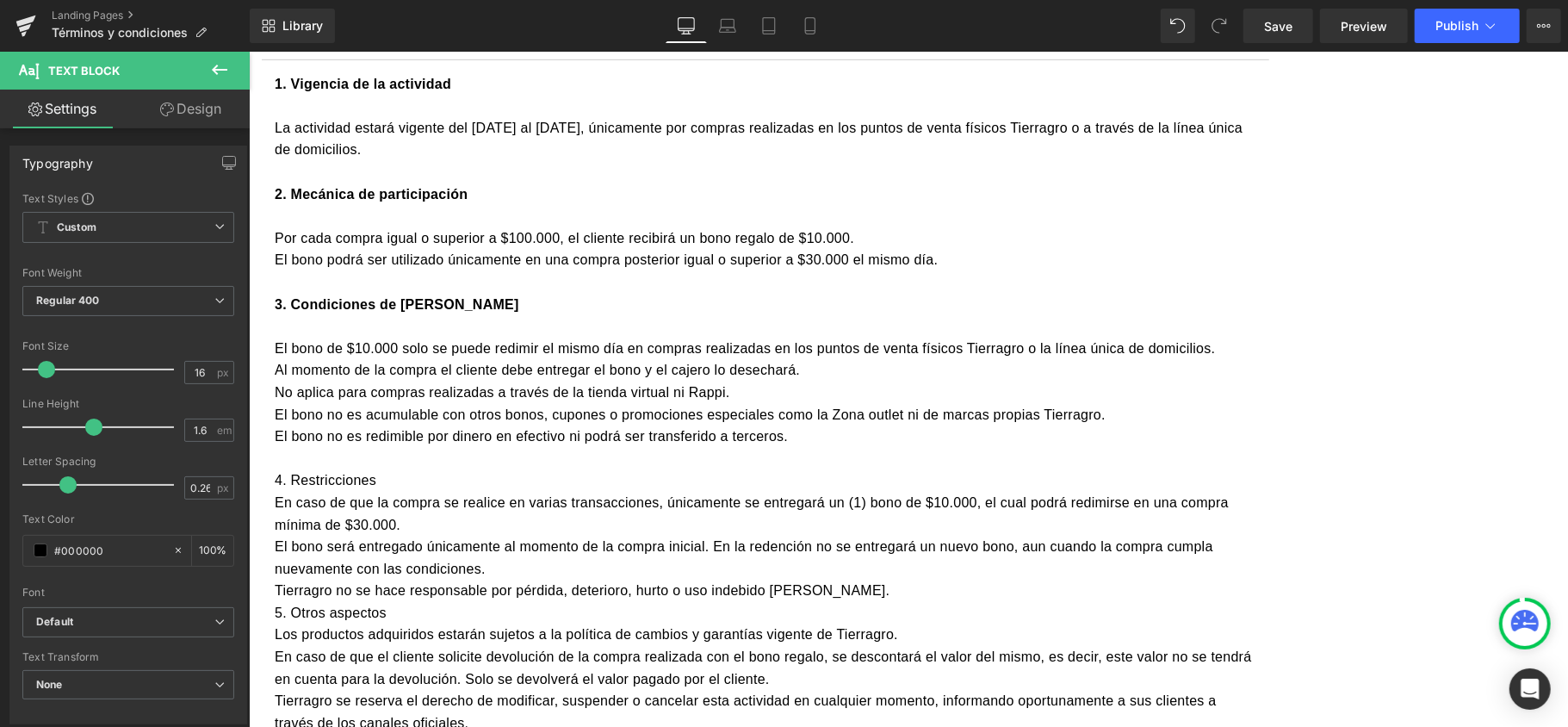
drag, startPoint x: 547, startPoint y: 533, endPoint x: 534, endPoint y: 527, distance: 14.3
click at [545, 491] on p "4. Restricciones" at bounding box center [765, 480] width 982 height 22
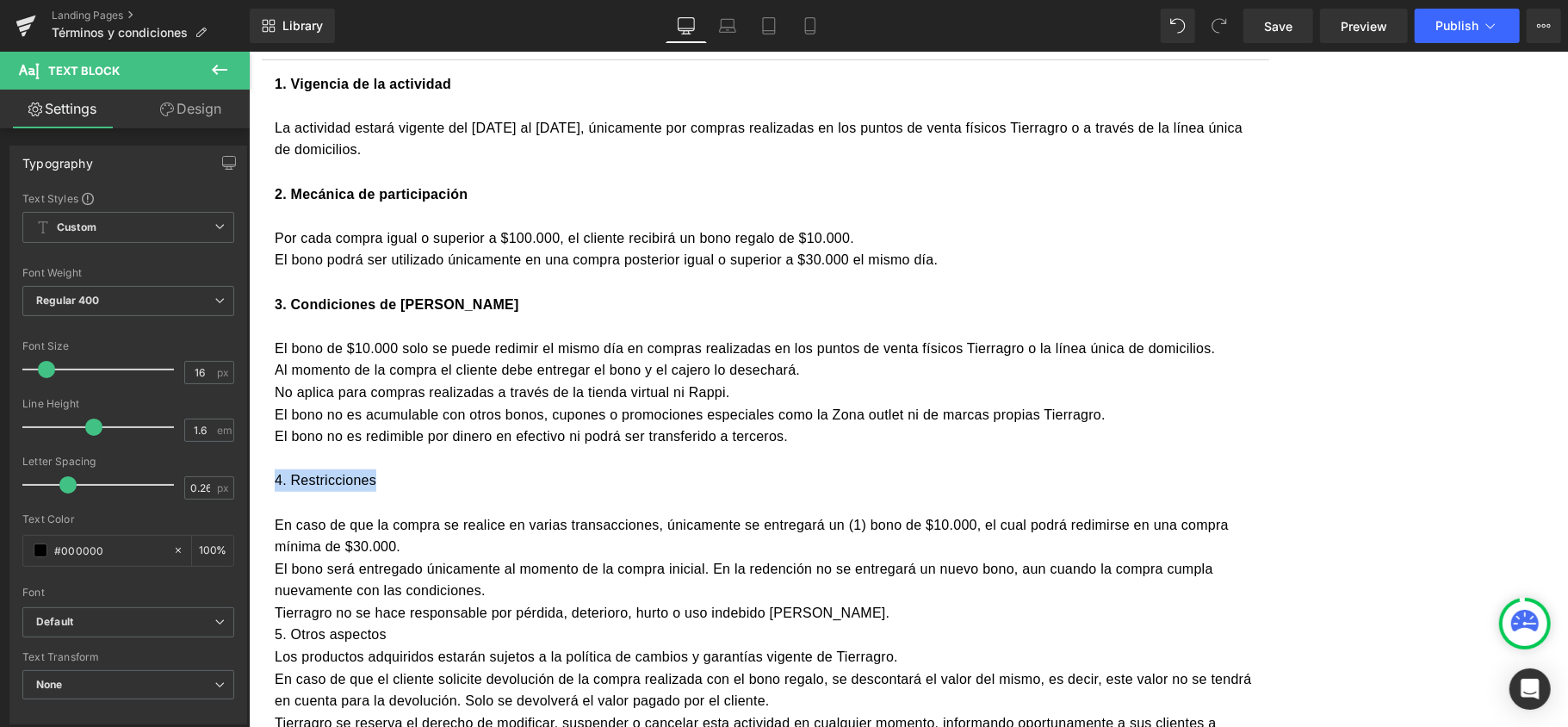
drag, startPoint x: 519, startPoint y: 530, endPoint x: 415, endPoint y: 527, distance: 104.0
click at [415, 527] on article "1. Vigencia de la actividad La actividad estará vigente del 13 al 30 de septiem…" at bounding box center [765, 425] width 1008 height 732
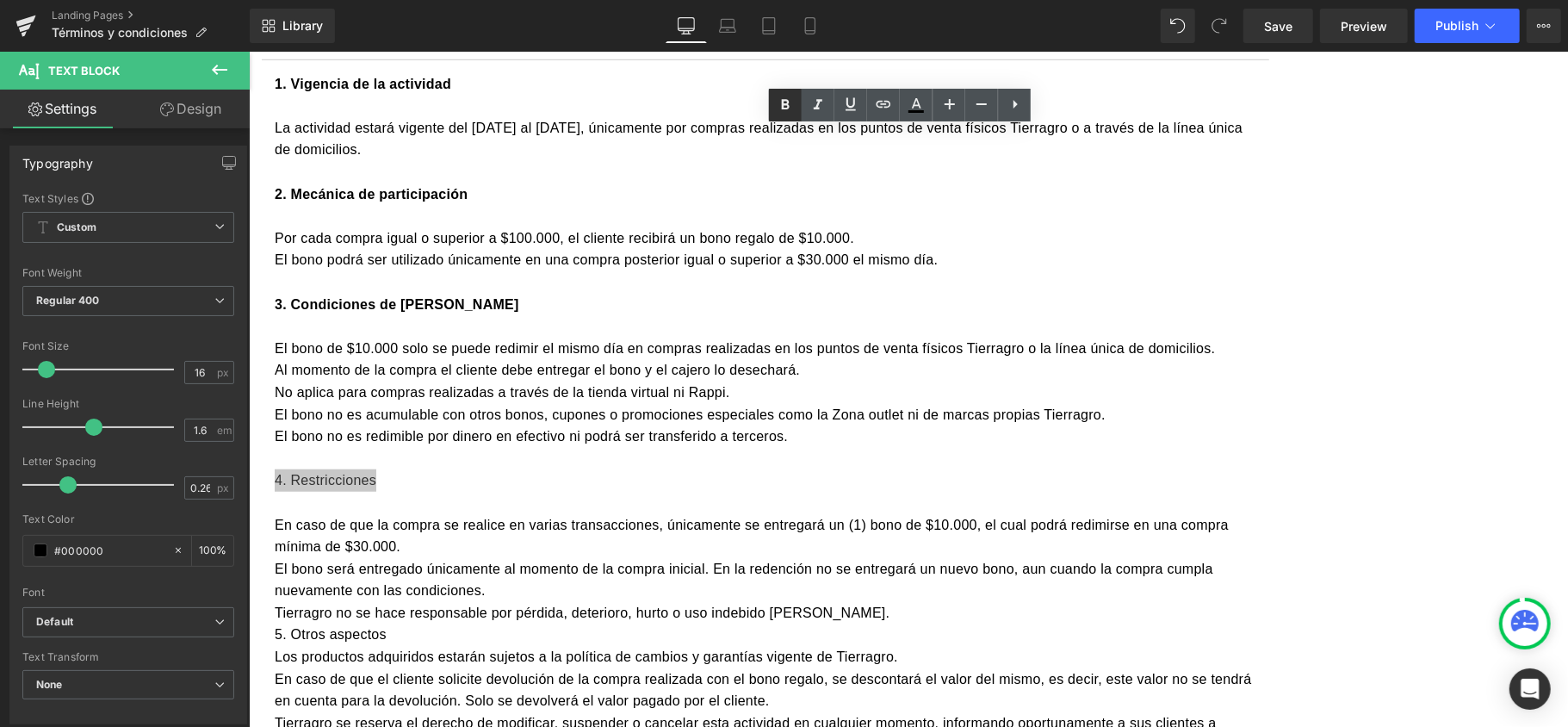
click at [772, 111] on link at bounding box center [784, 104] width 33 height 33
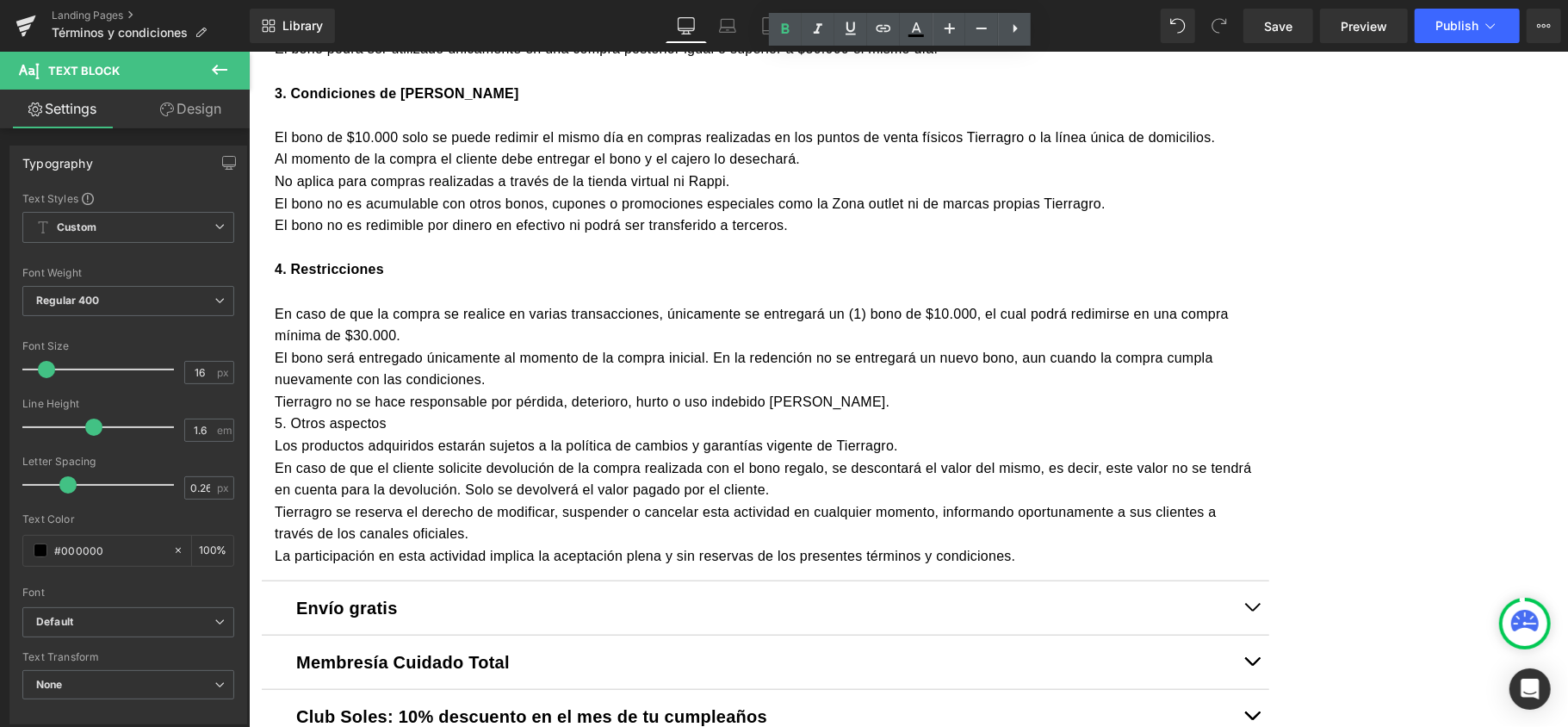
scroll to position [1034, 0]
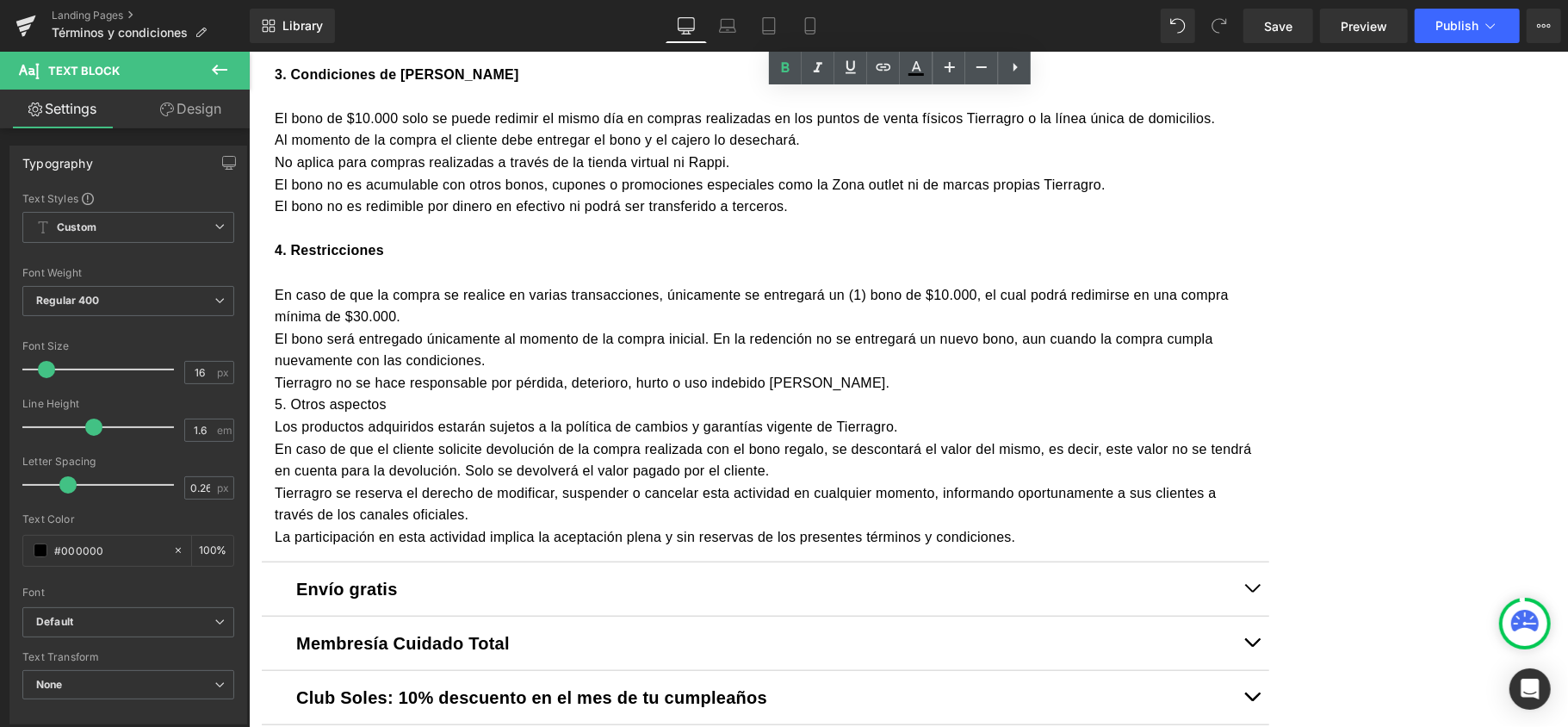
click at [996, 393] on p "Tierragro no se hace responsable por pérdida, deterioro, hurto o uso indebido d…" at bounding box center [765, 382] width 982 height 22
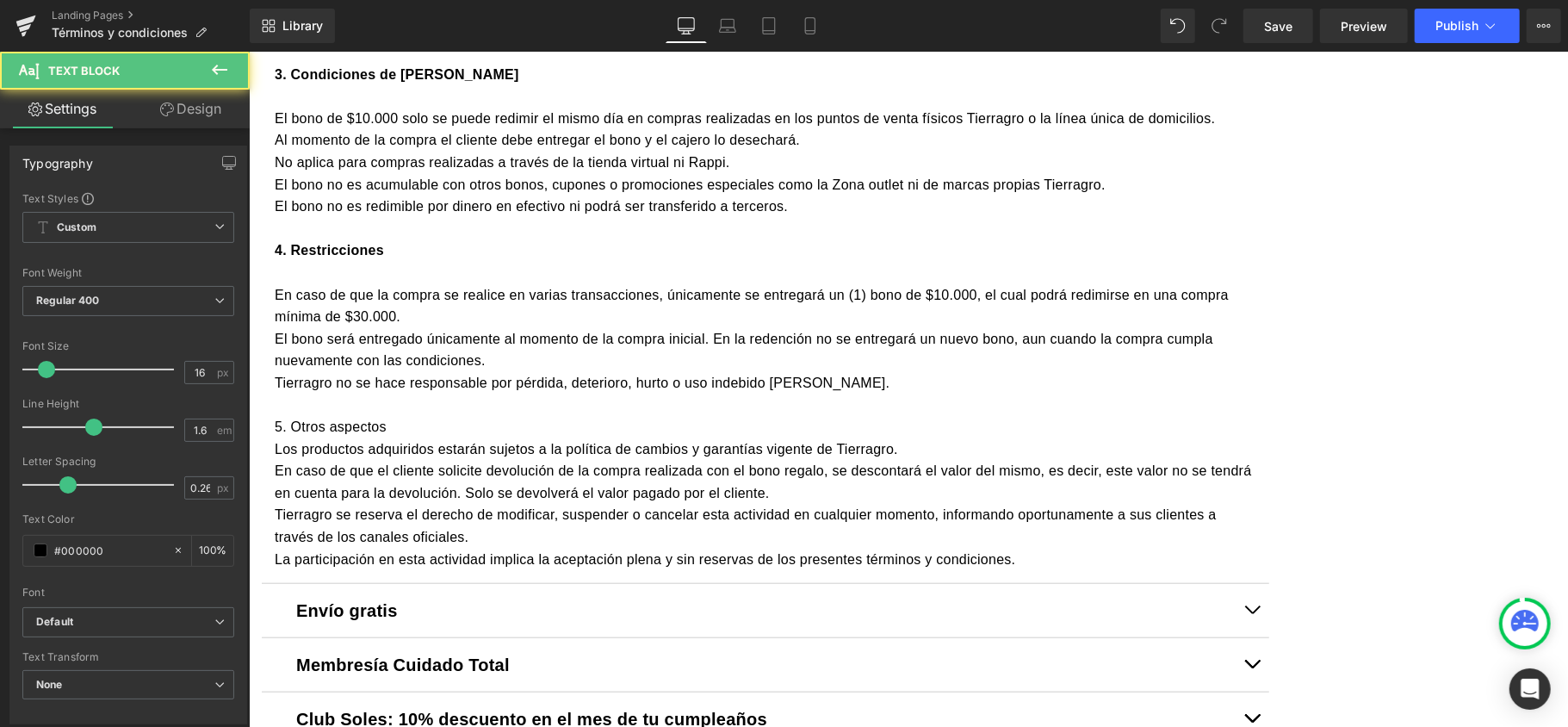
click at [543, 438] on p "5. Otros aspectos" at bounding box center [765, 426] width 982 height 22
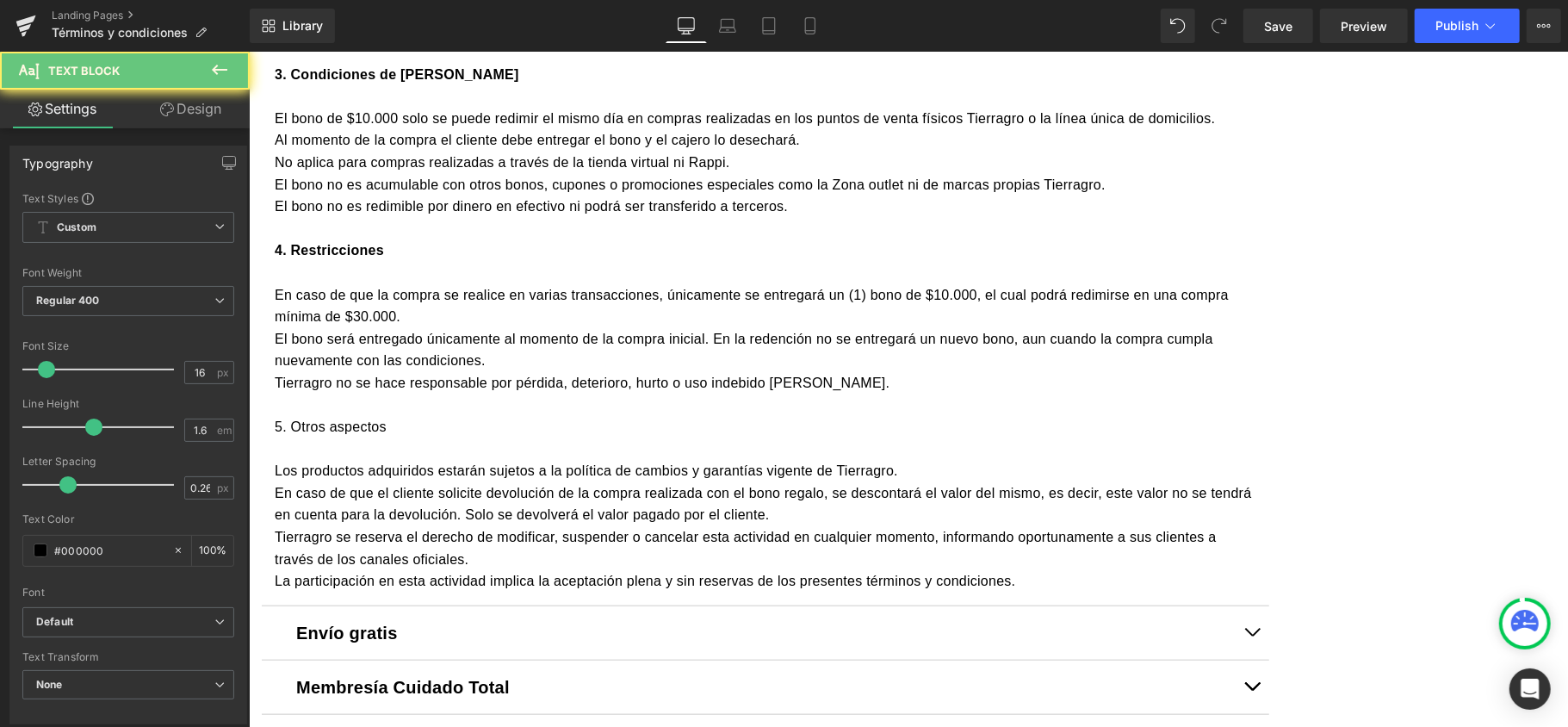
click at [515, 438] on p "5. Otros aspectos" at bounding box center [765, 426] width 982 height 22
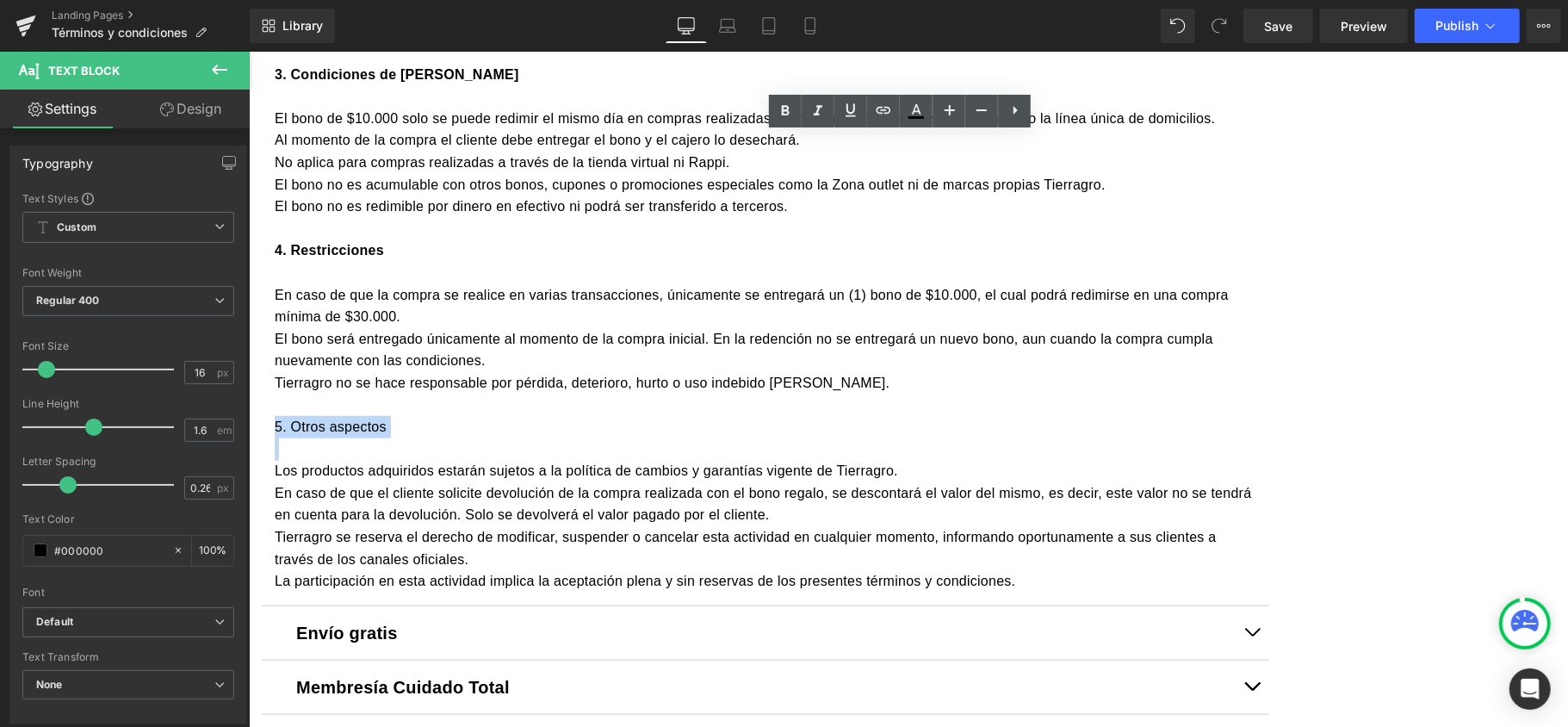
click at [515, 438] on p "5. Otros aspectos" at bounding box center [765, 426] width 982 height 22
click at [782, 107] on icon at bounding box center [785, 111] width 20 height 20
click at [810, 438] on p "5. Otros aspectos" at bounding box center [765, 426] width 982 height 22
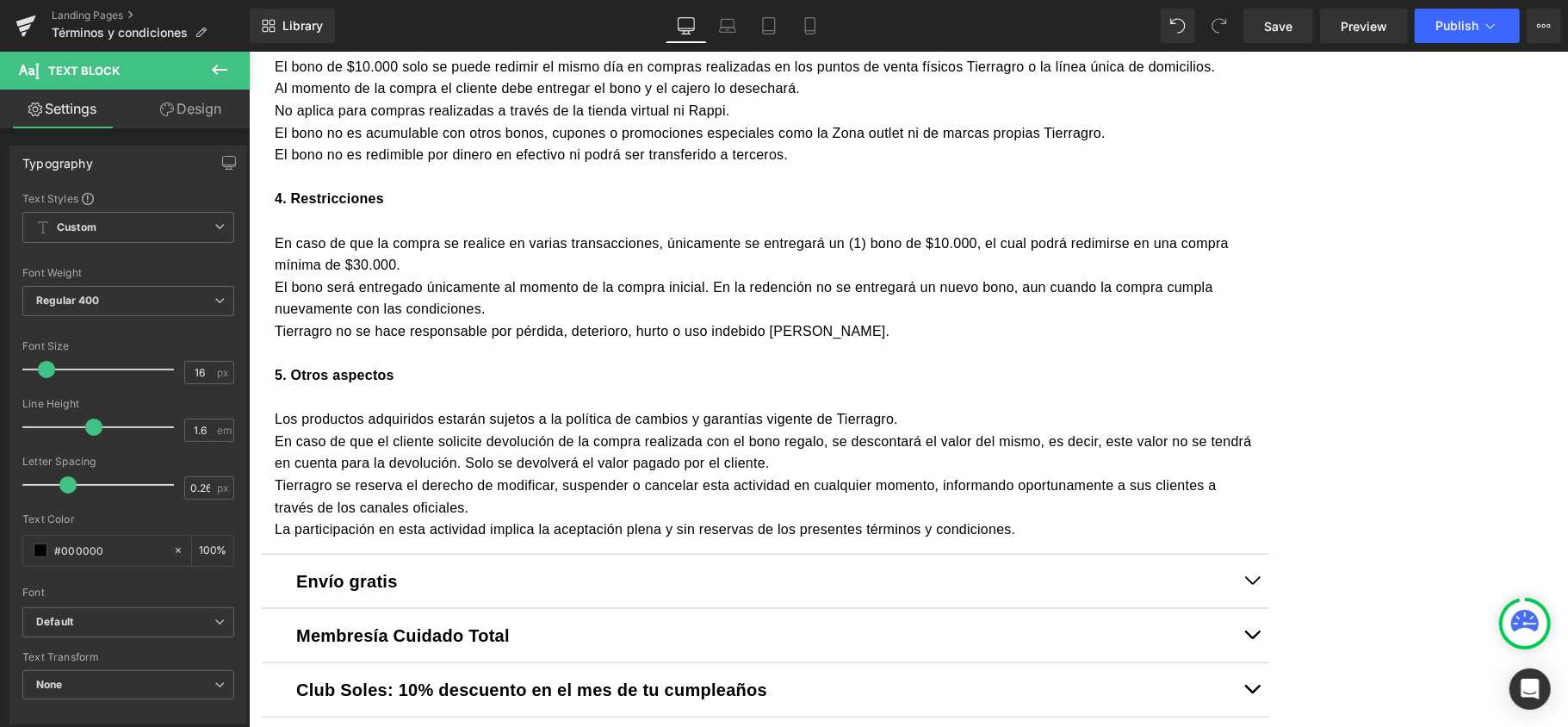
scroll to position [1262, 0]
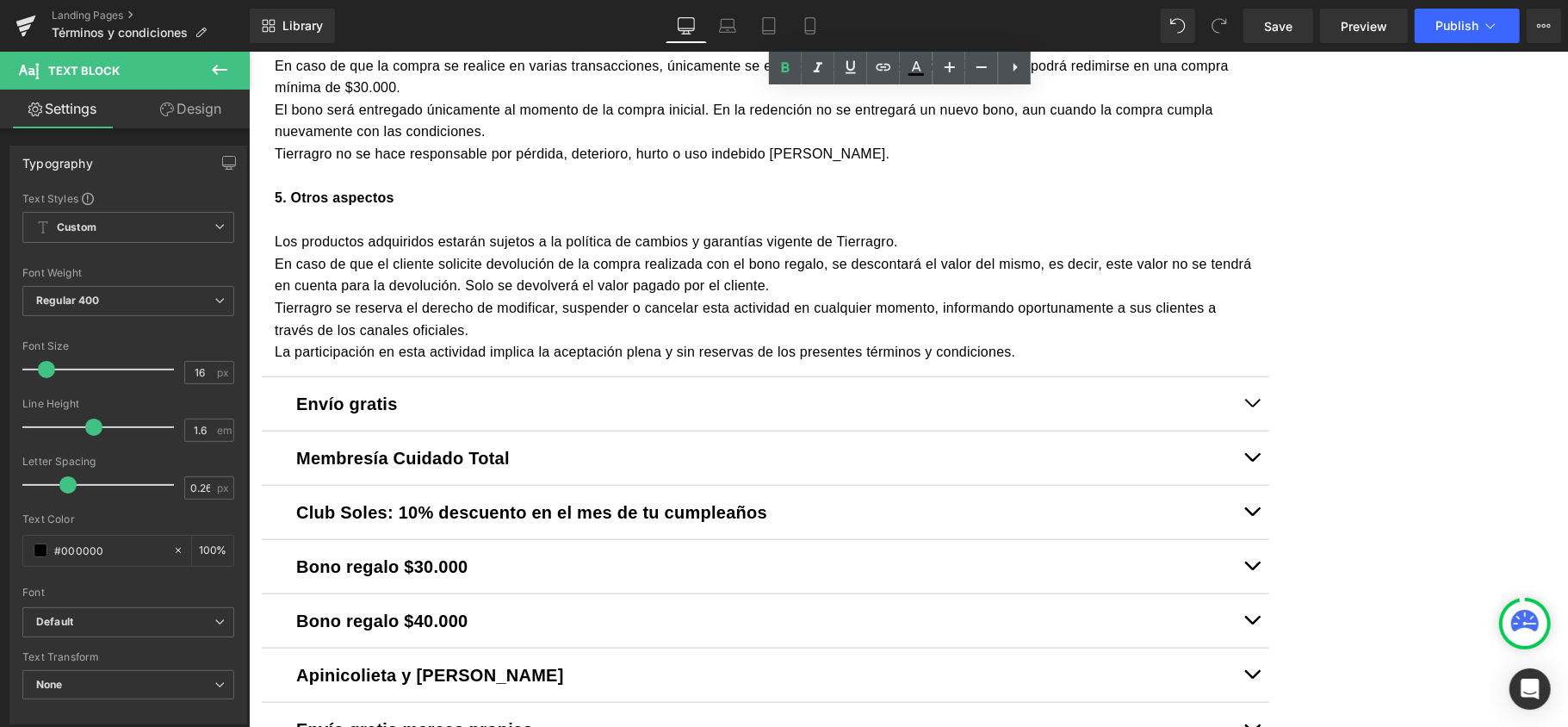
click at [420, 252] on p "Los productos adquiridos estarán sujetos a la política de cambios y garantías v…" at bounding box center [765, 241] width 982 height 22
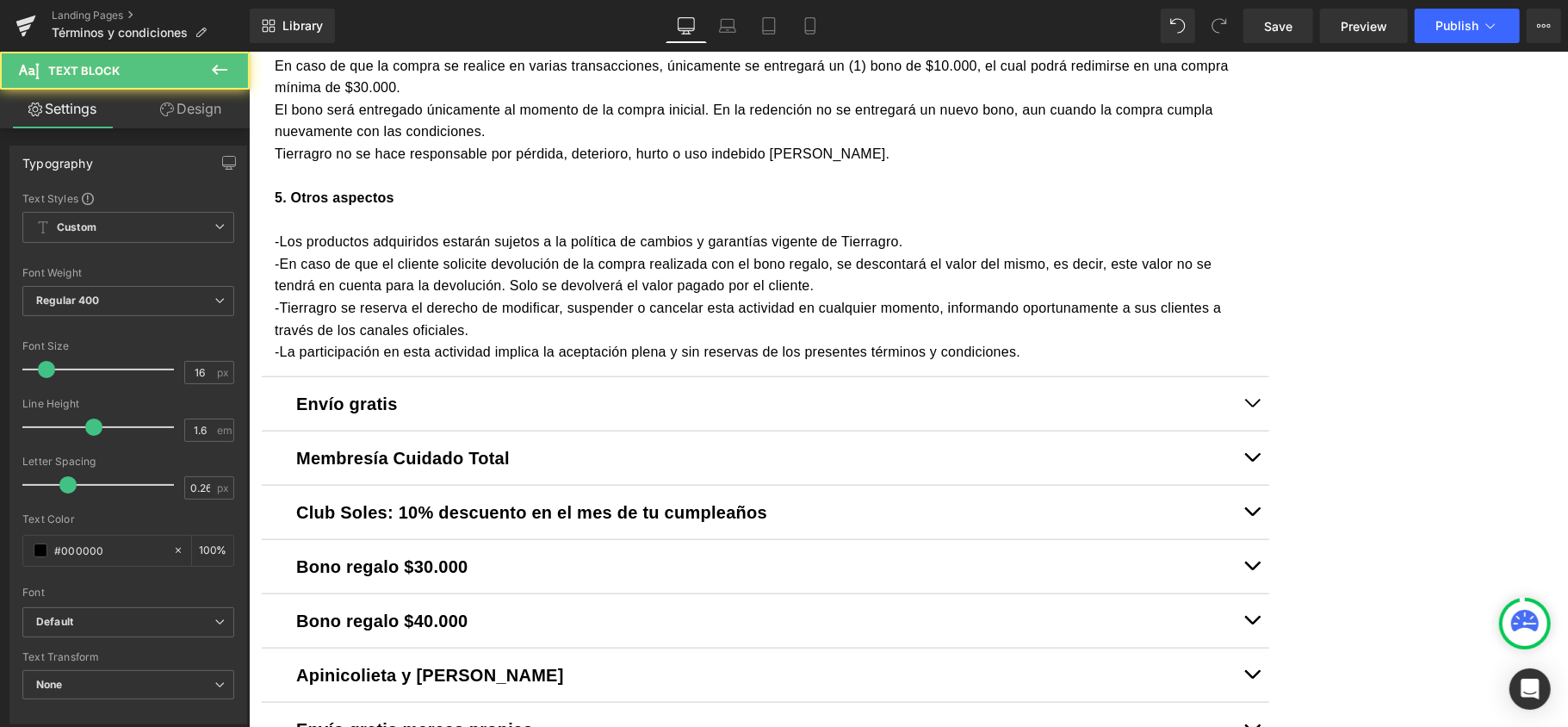
click at [426, 99] on p "En caso de que la compra se realice en varias transacciones, únicamente se entr…" at bounding box center [765, 75] width 982 height 44
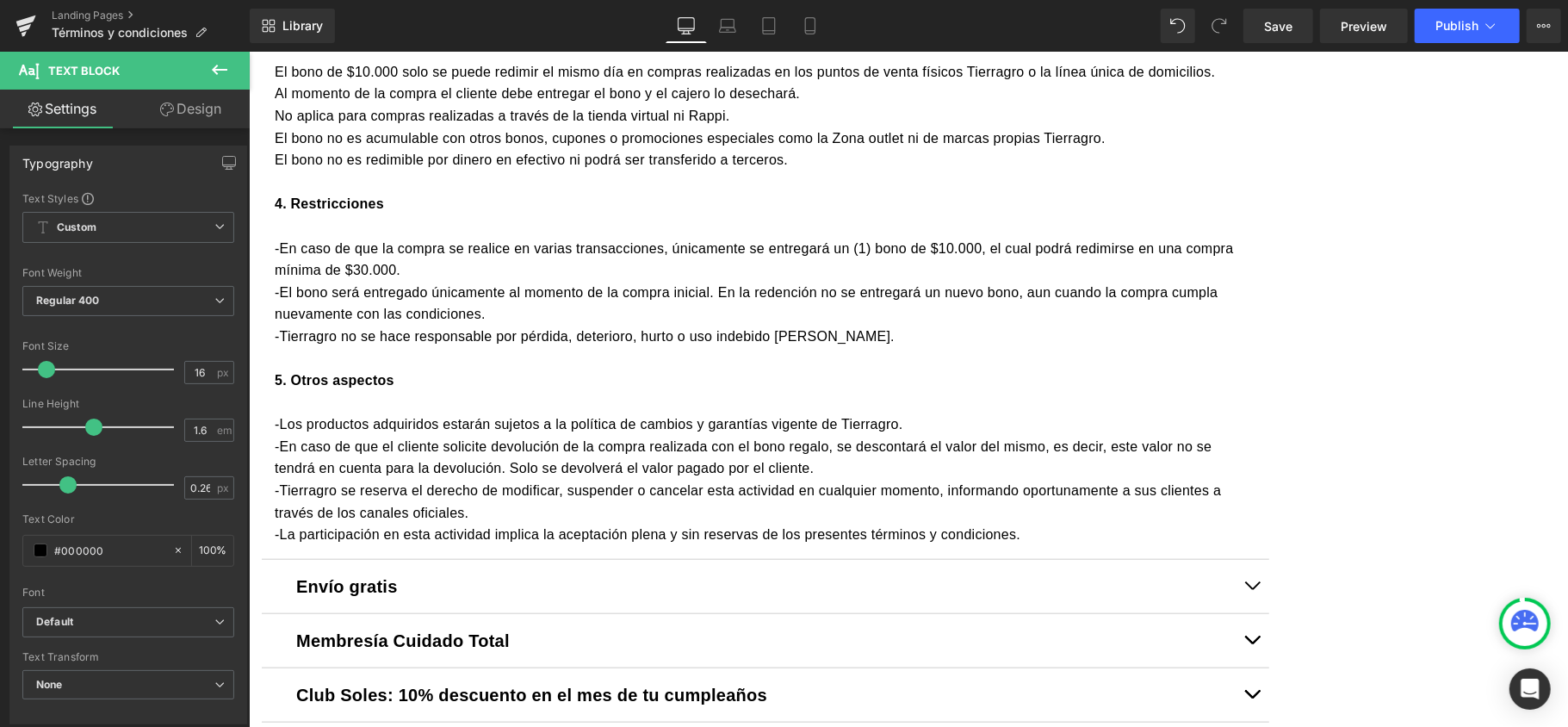
scroll to position [918, 0]
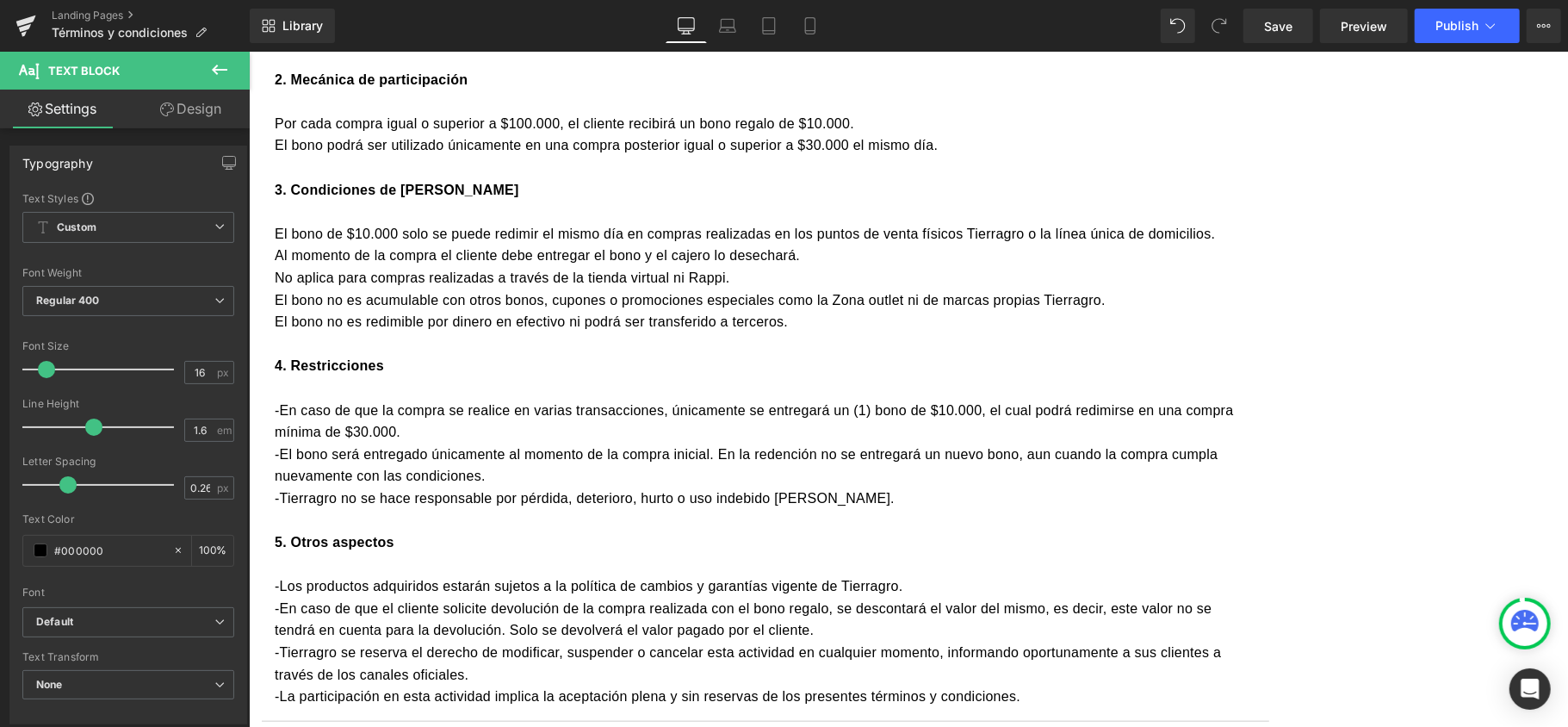
click at [420, 245] on p "El bono de $10.000 solo se puede redimir el mismo día en compras realizadas en …" at bounding box center [765, 233] width 982 height 22
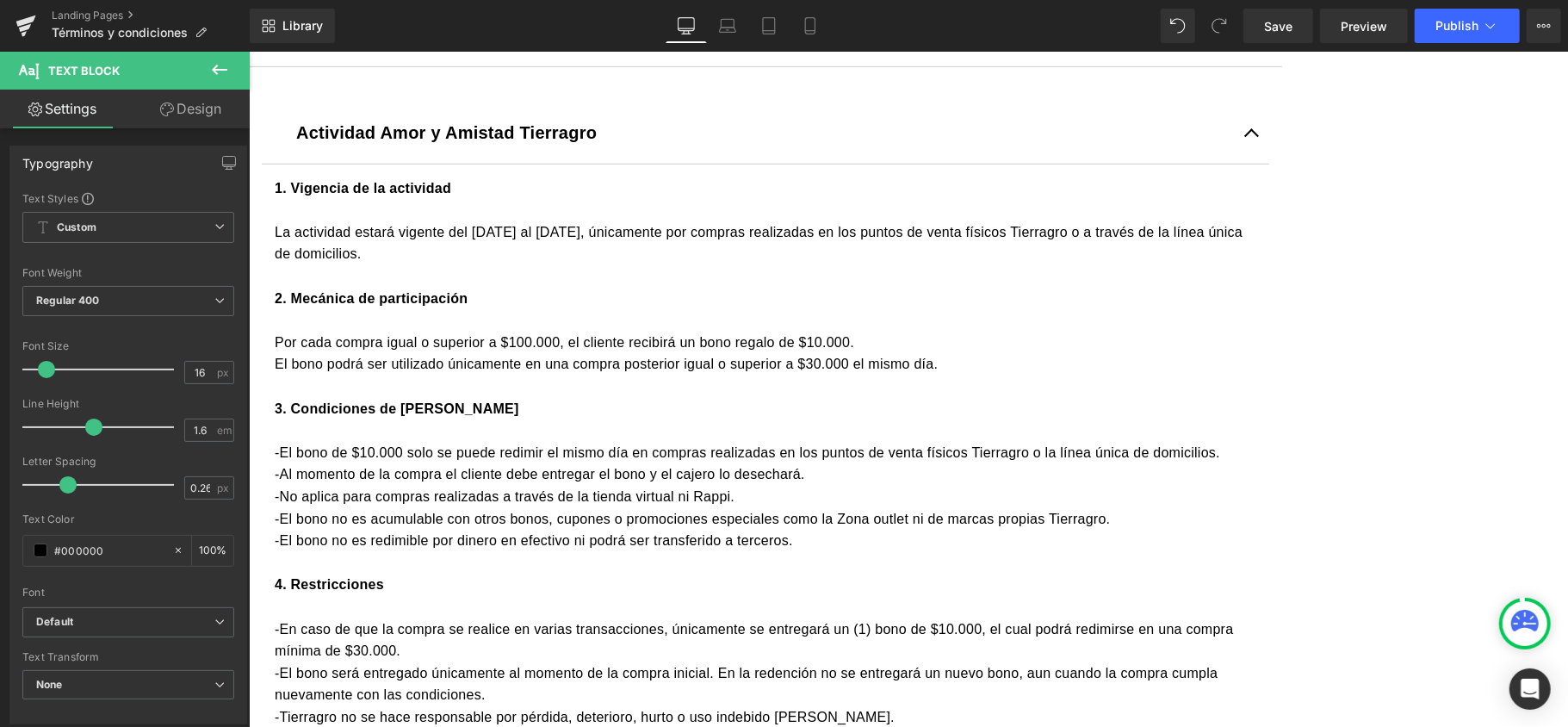
scroll to position [689, 0]
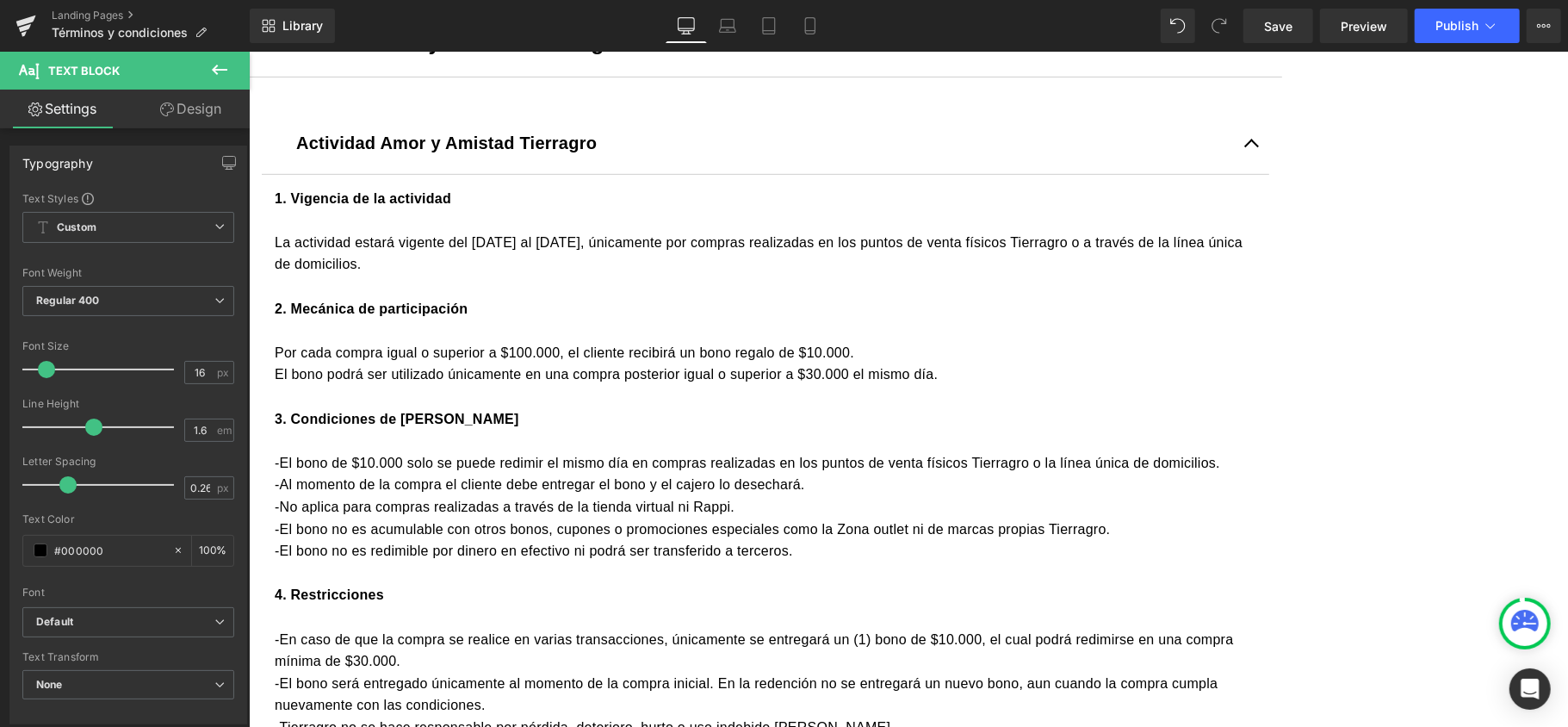
click at [424, 364] on p "Por cada compra igual o superior a $100.000, el cliente recibirá un bono regalo…" at bounding box center [765, 352] width 982 height 22
click at [422, 385] on p "El bono podrá ser utilizado únicamente en una compra posterior igual o superior…" at bounding box center [765, 374] width 982 height 22
click at [1275, 18] on span "Save" at bounding box center [1278, 26] width 29 height 18
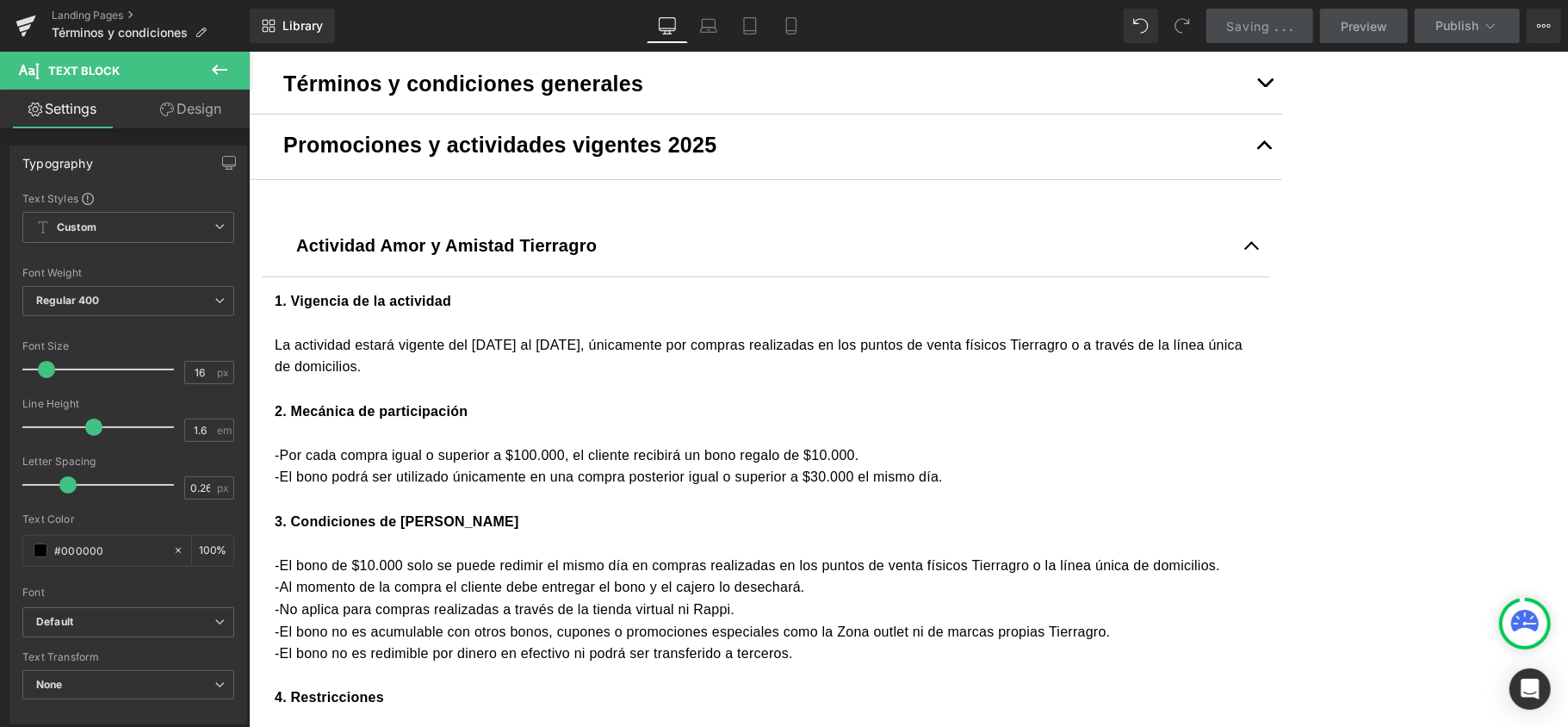
scroll to position [574, 0]
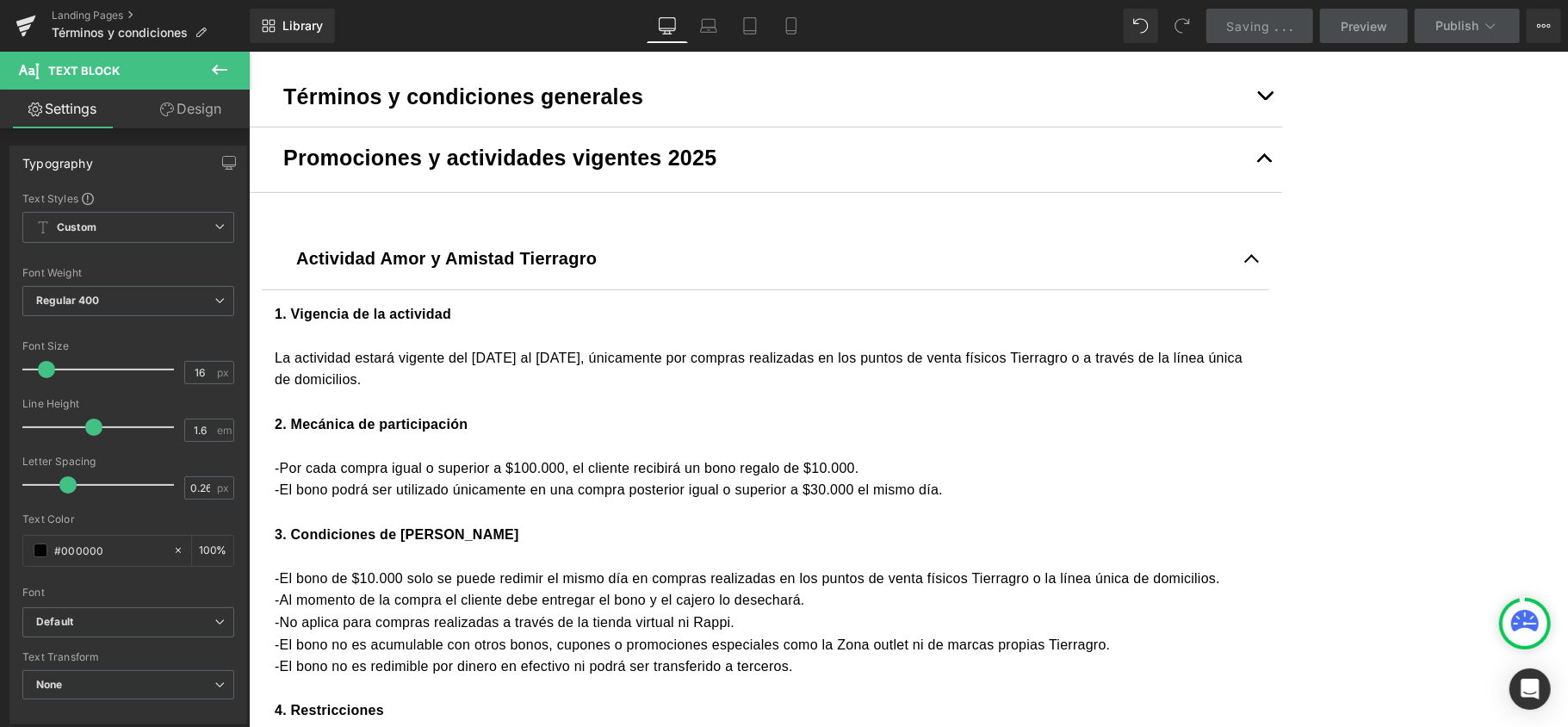
click at [460, 267] on b "Actividad Amor y Amistad Tierragro" at bounding box center [445, 258] width 300 height 19
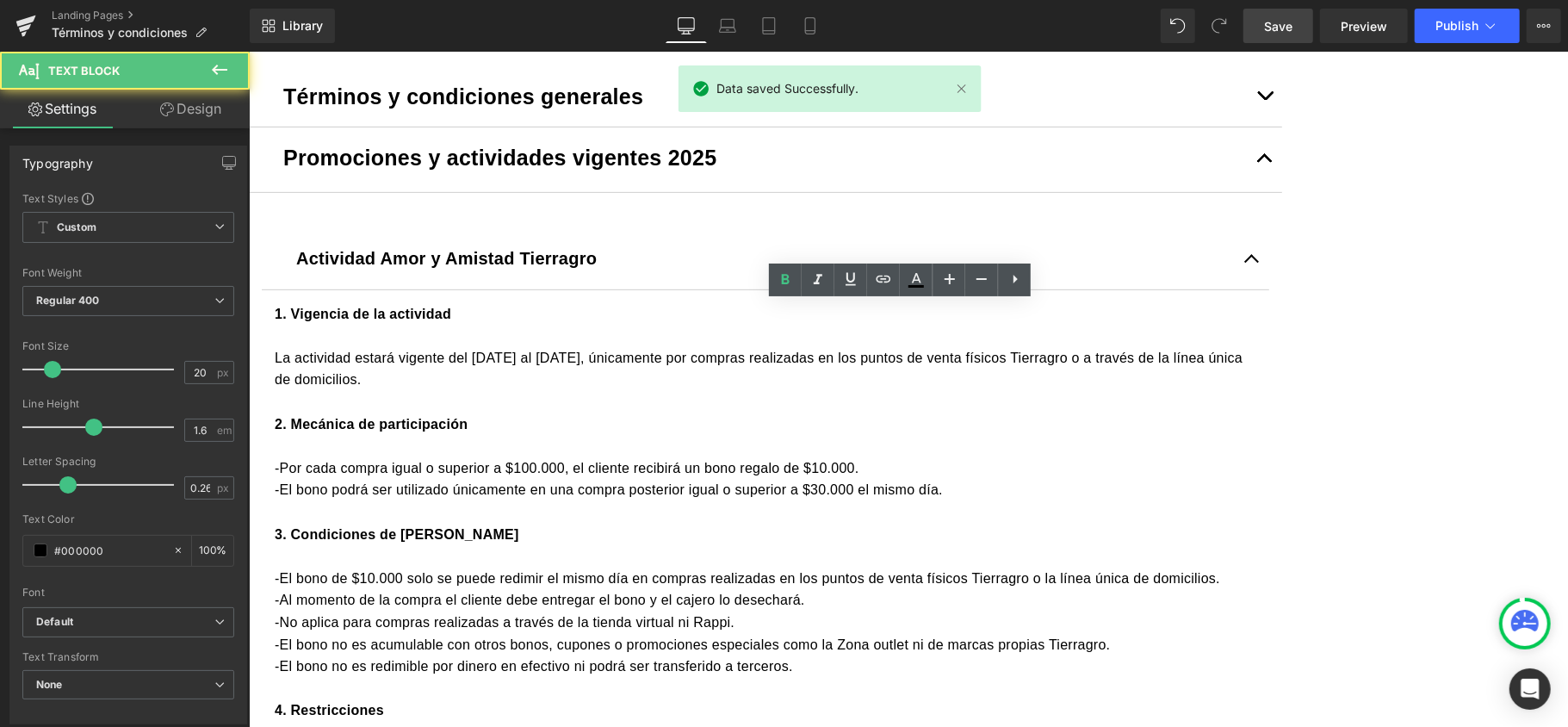
click at [428, 289] on div "Actividad Amor y Amistad Tierragro Text Block" at bounding box center [765, 259] width 1008 height 59
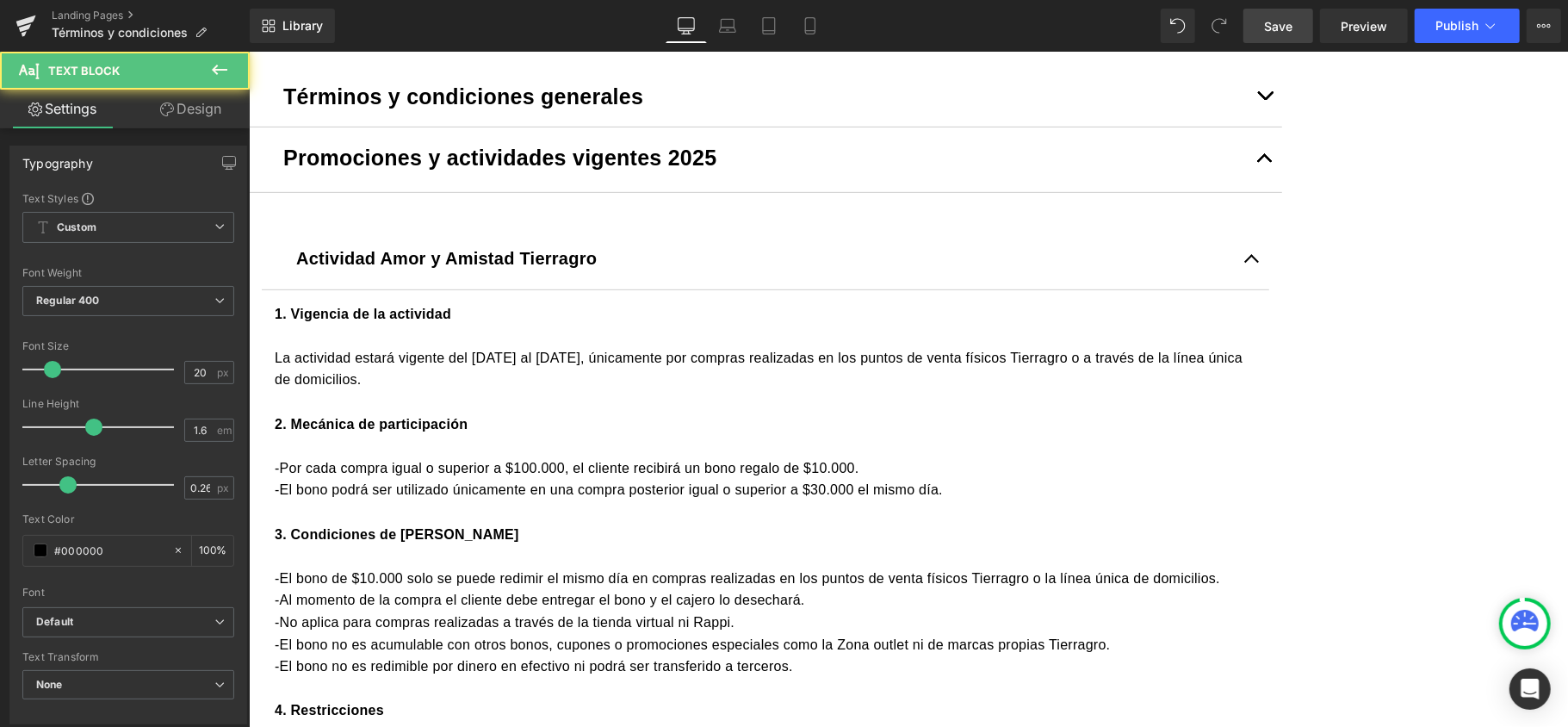
drag, startPoint x: 442, startPoint y: 314, endPoint x: 412, endPoint y: 316, distance: 30.1
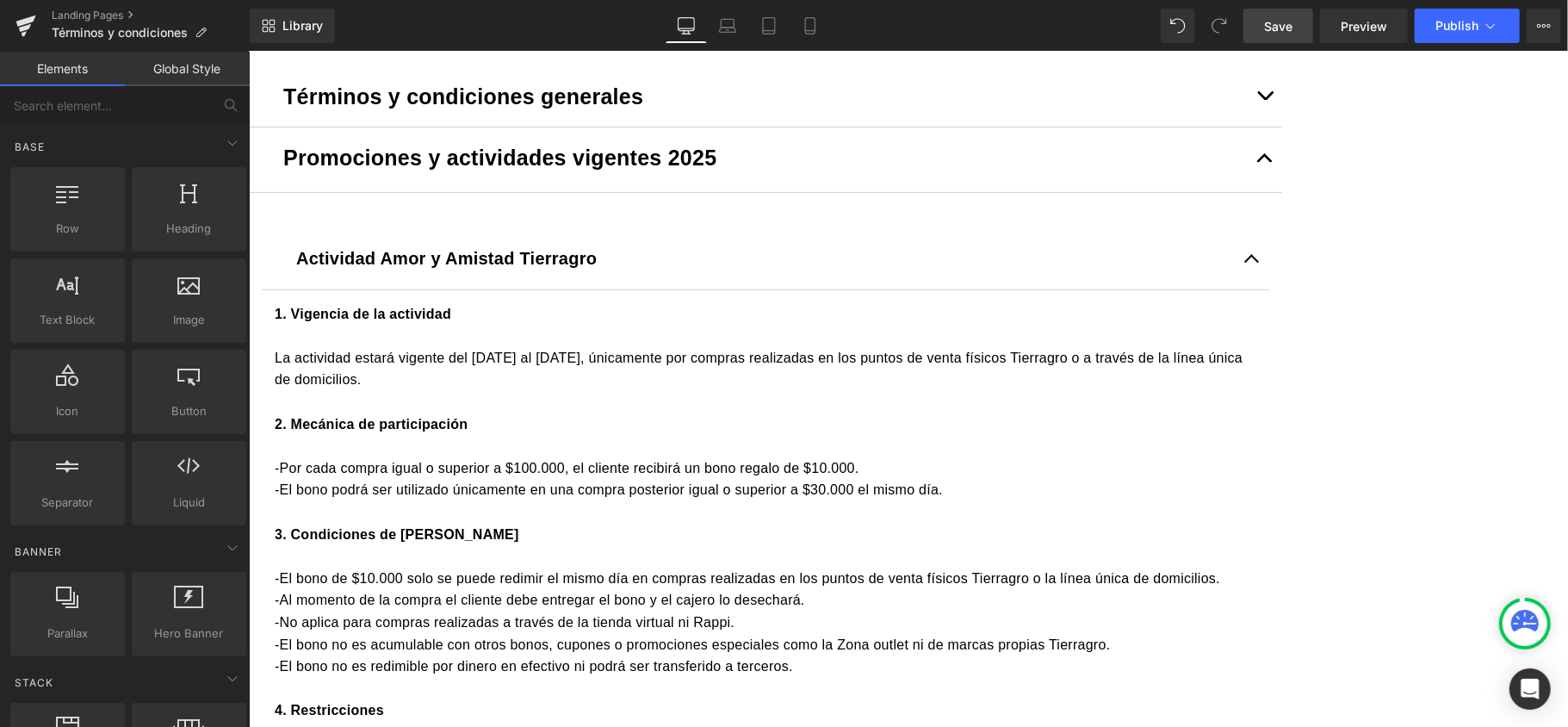
click at [1267, 22] on span "Save" at bounding box center [1278, 26] width 29 height 18
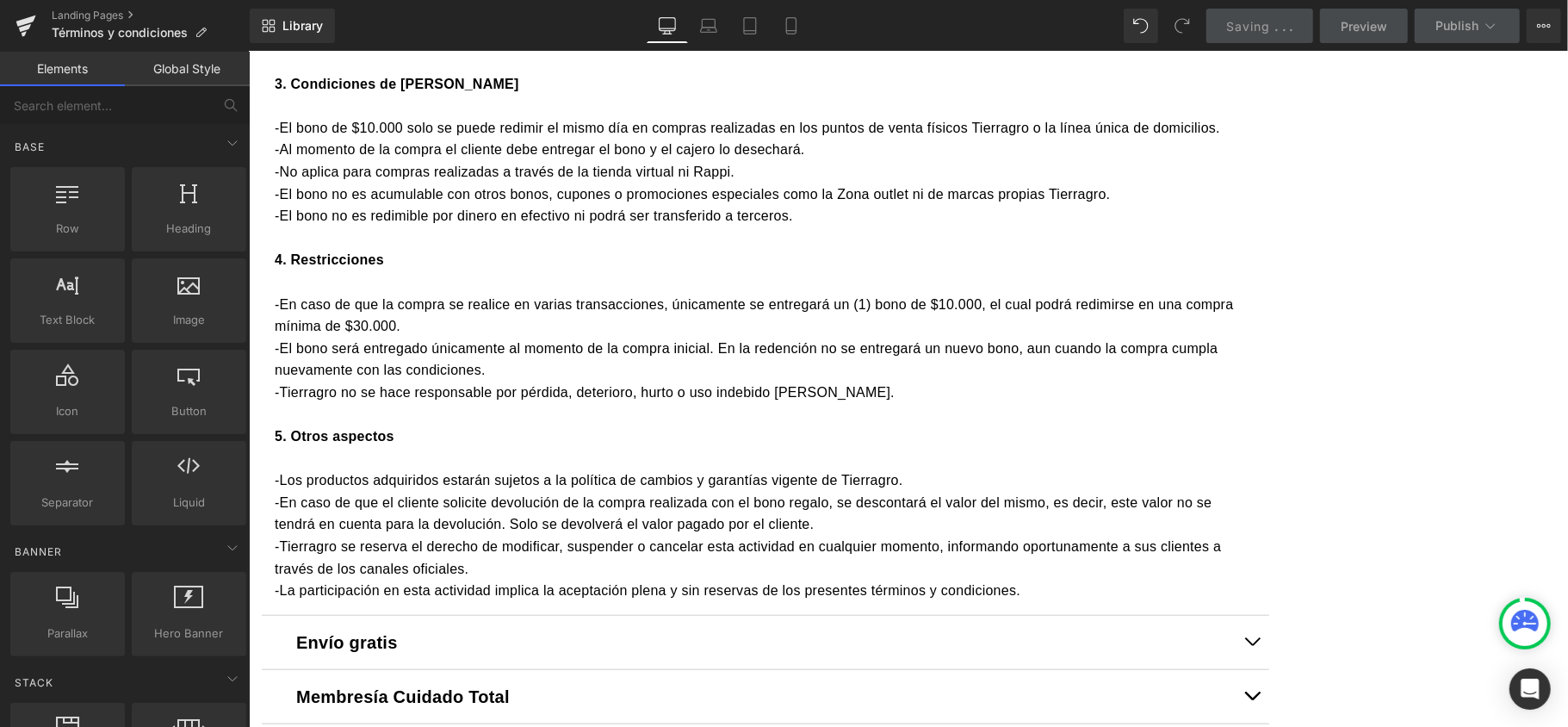
scroll to position [1034, 0]
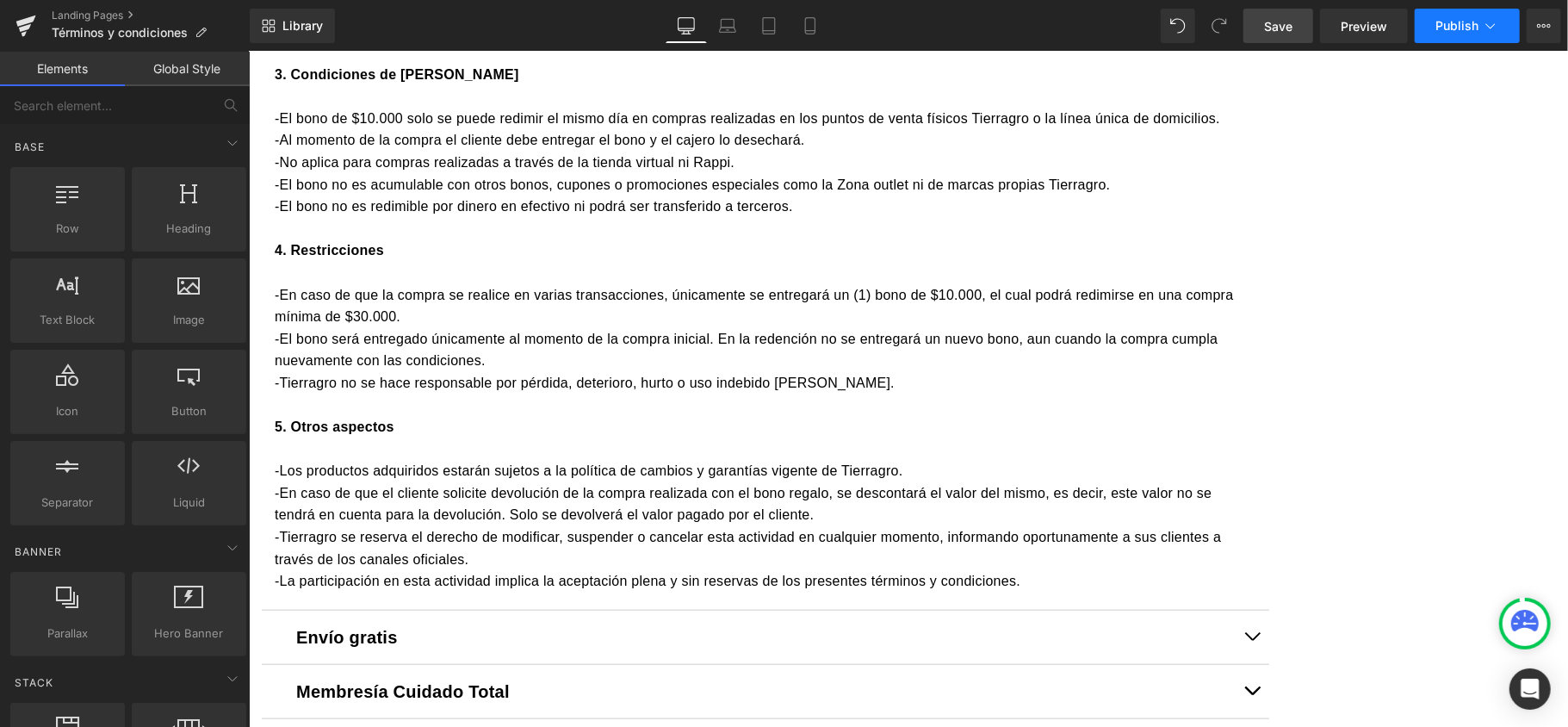
click at [1458, 24] on span "Publish" at bounding box center [1456, 25] width 43 height 14
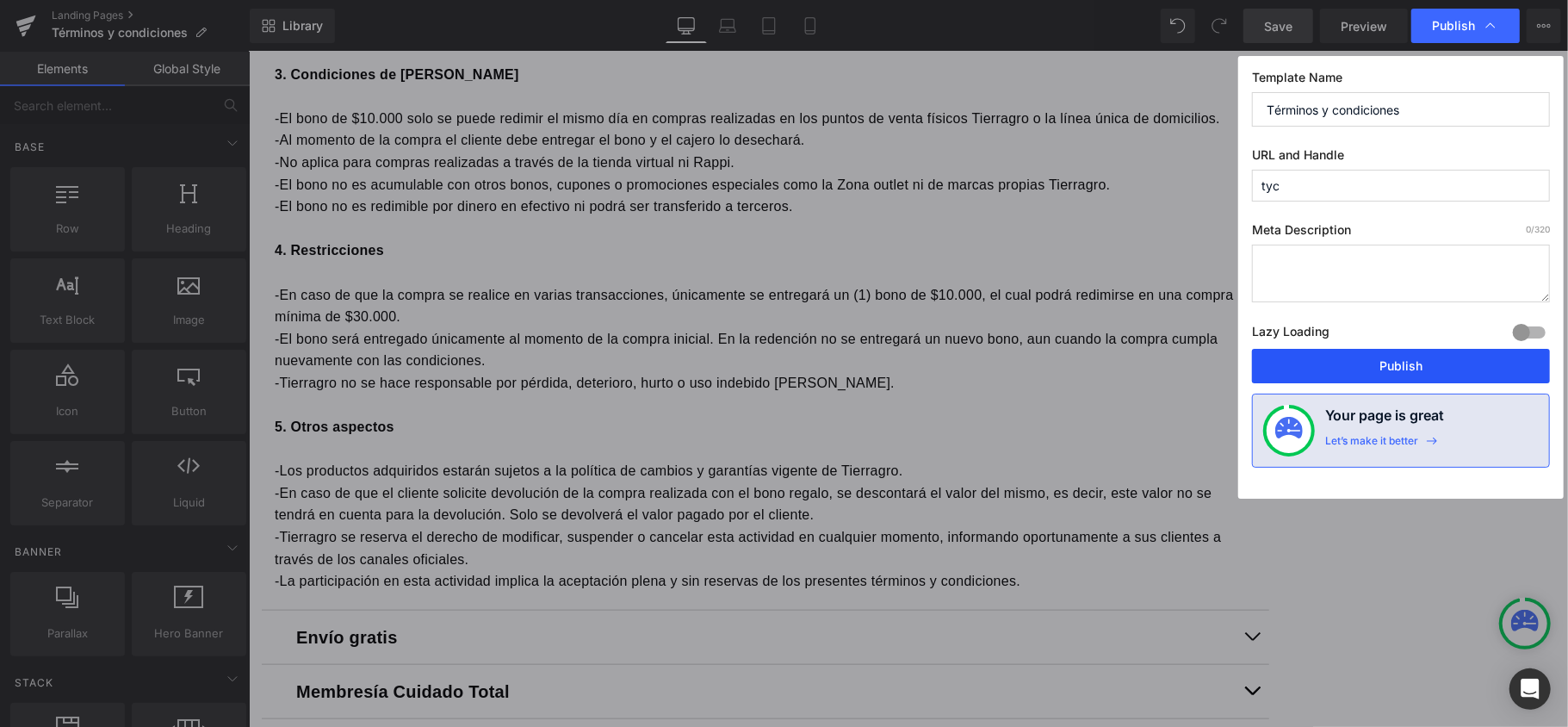
click at [1348, 367] on button "Publish" at bounding box center [1401, 365] width 297 height 34
